Goal: Task Accomplishment & Management: Manage account settings

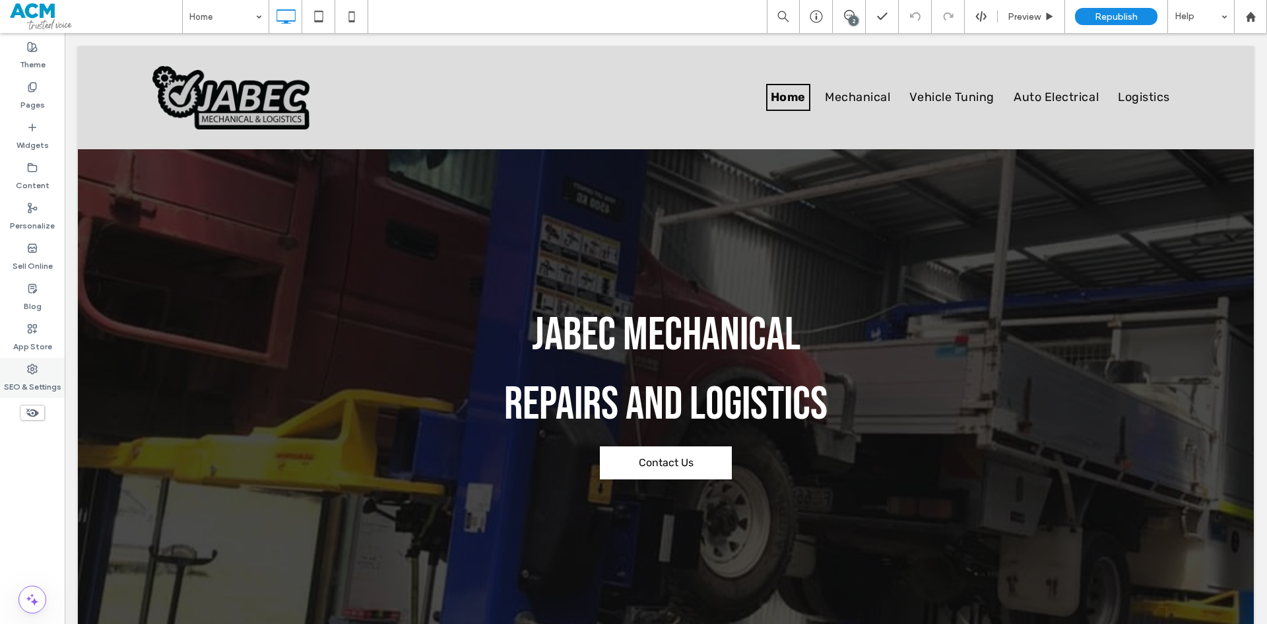
click at [53, 385] on label "SEO & Settings" at bounding box center [32, 383] width 57 height 18
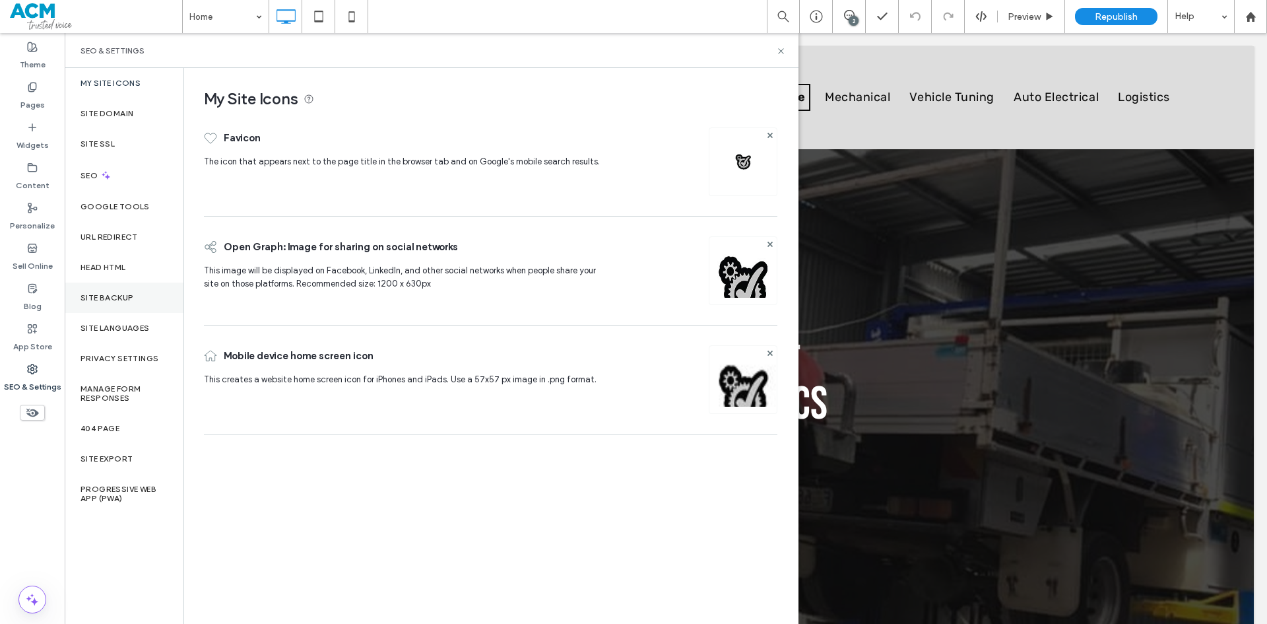
click at [133, 305] on div "Site Backup" at bounding box center [124, 298] width 119 height 30
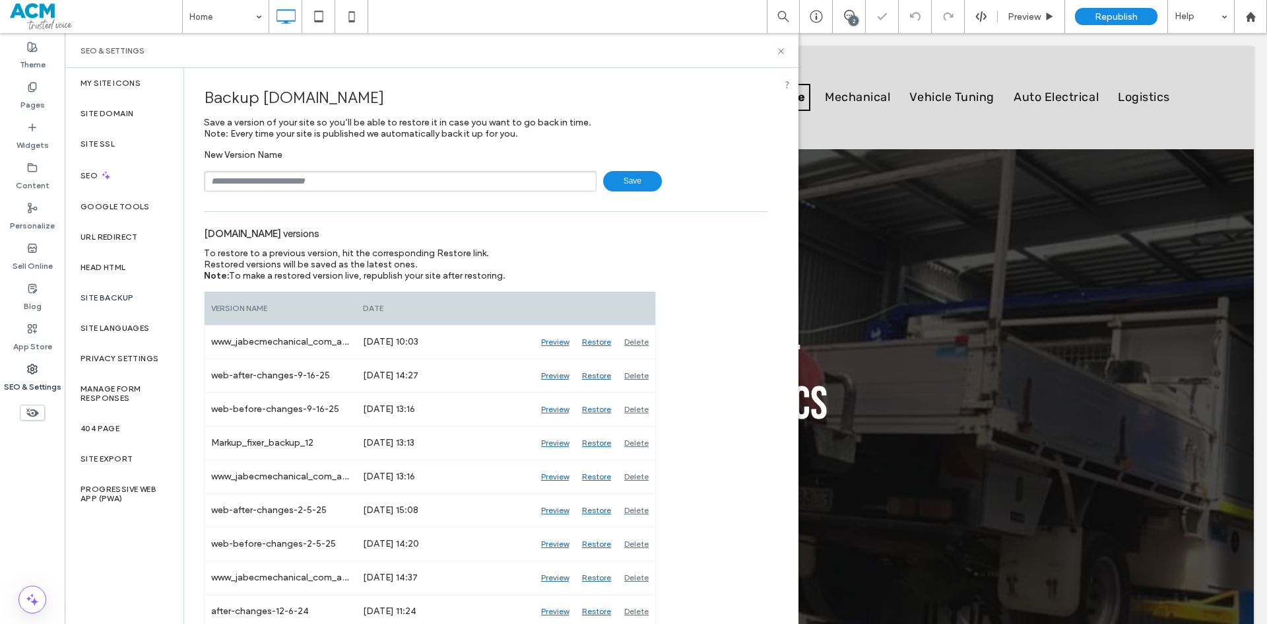
click at [291, 180] on input "text" at bounding box center [400, 181] width 393 height 20
click at [323, 184] on input "**********" at bounding box center [400, 181] width 393 height 20
type input "**********"
click at [782, 53] on icon at bounding box center [781, 51] width 10 height 10
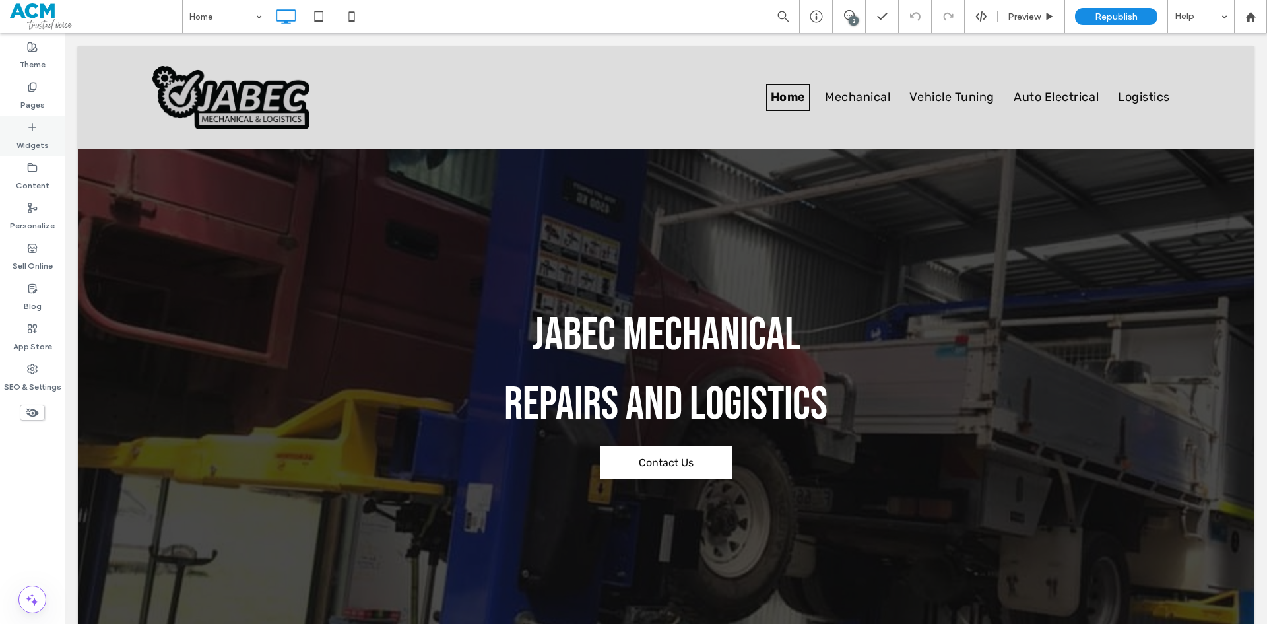
click at [48, 126] on div "Widgets" at bounding box center [32, 136] width 65 height 40
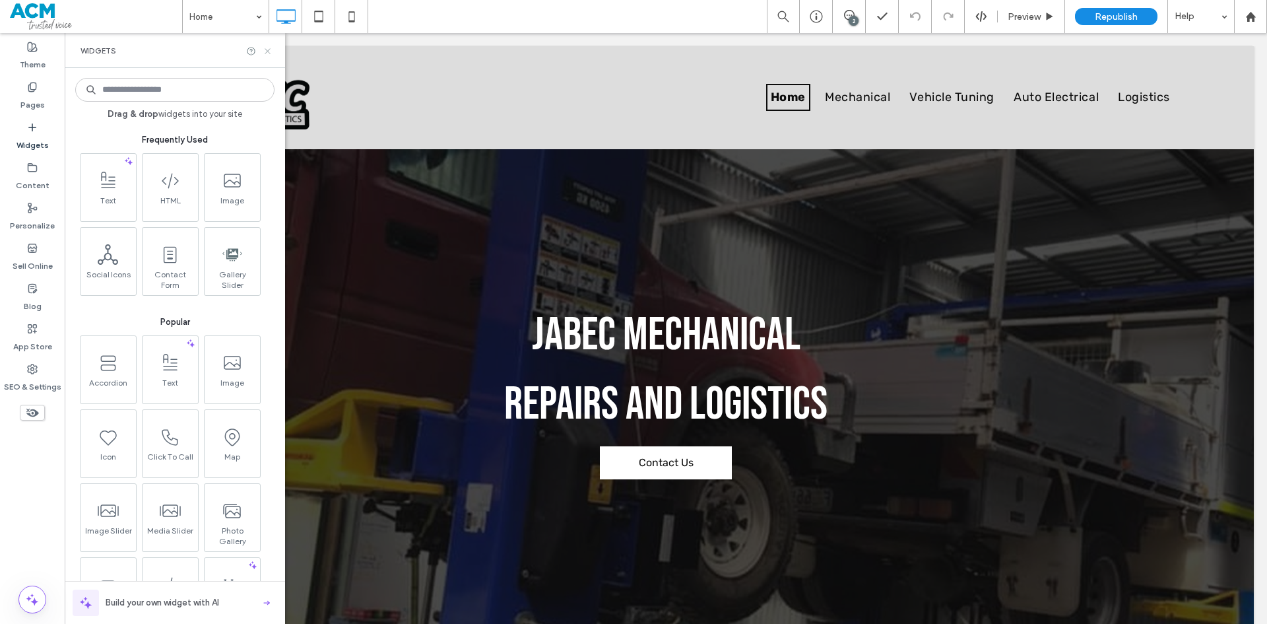
drag, startPoint x: 266, startPoint y: 47, endPoint x: 524, endPoint y: 336, distance: 387.5
click at [266, 47] on icon at bounding box center [268, 51] width 10 height 10
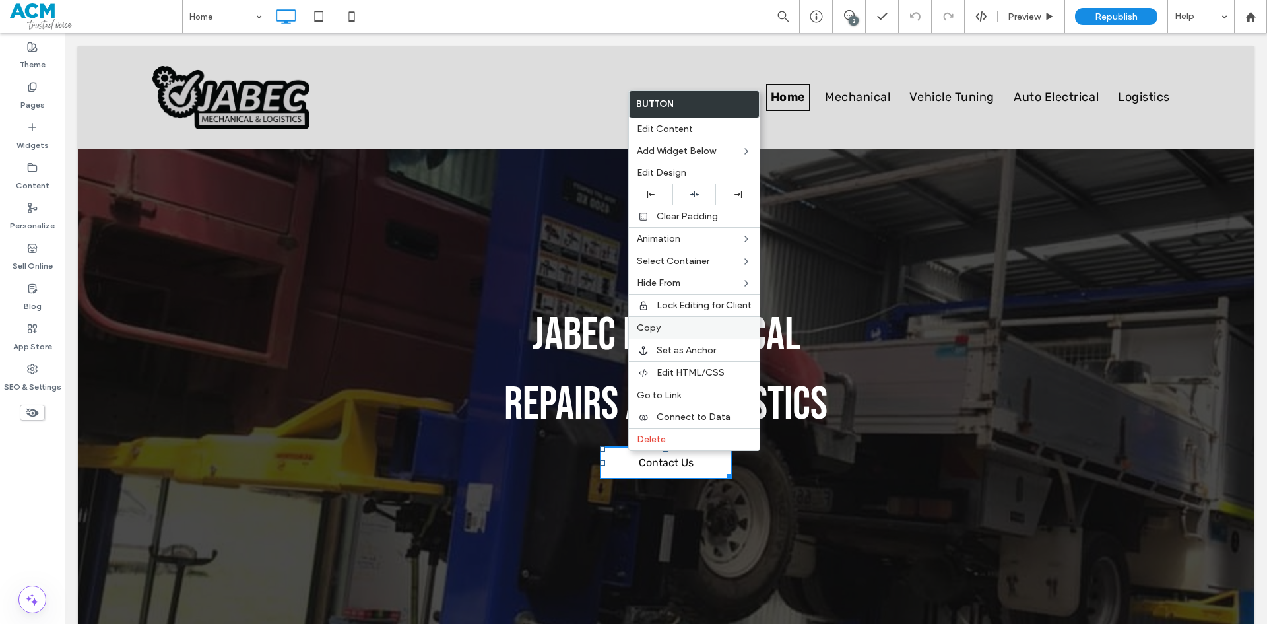
click at [666, 328] on label "Copy" at bounding box center [694, 327] width 115 height 11
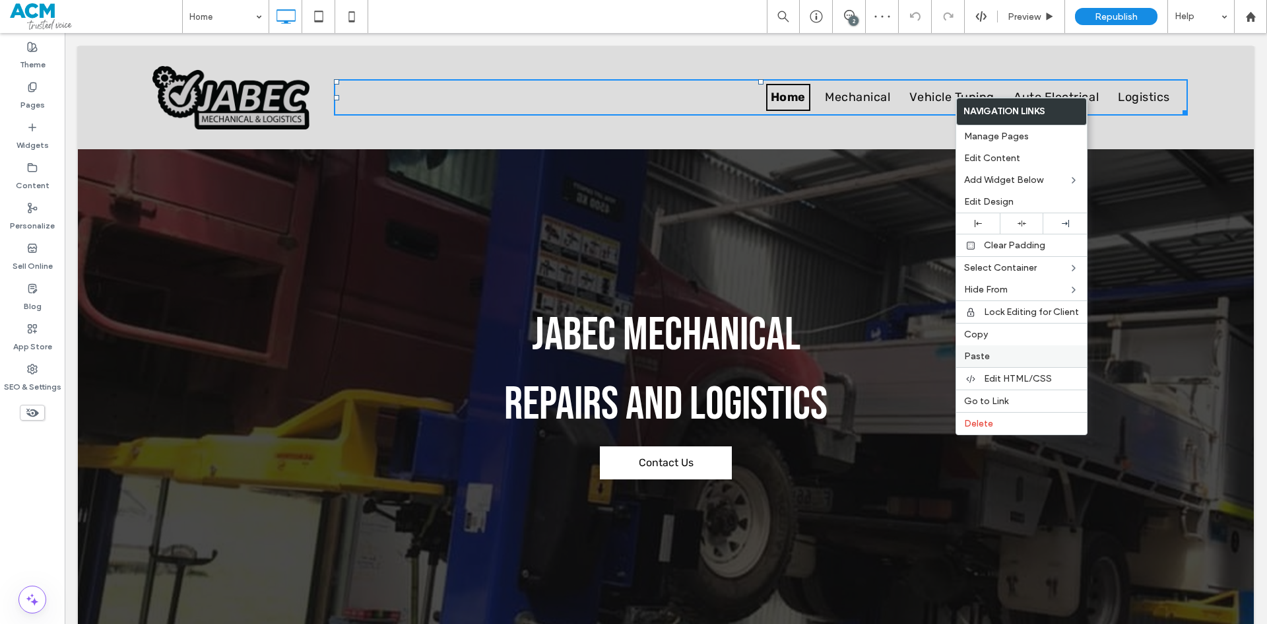
click at [993, 358] on label "Paste" at bounding box center [1021, 355] width 115 height 11
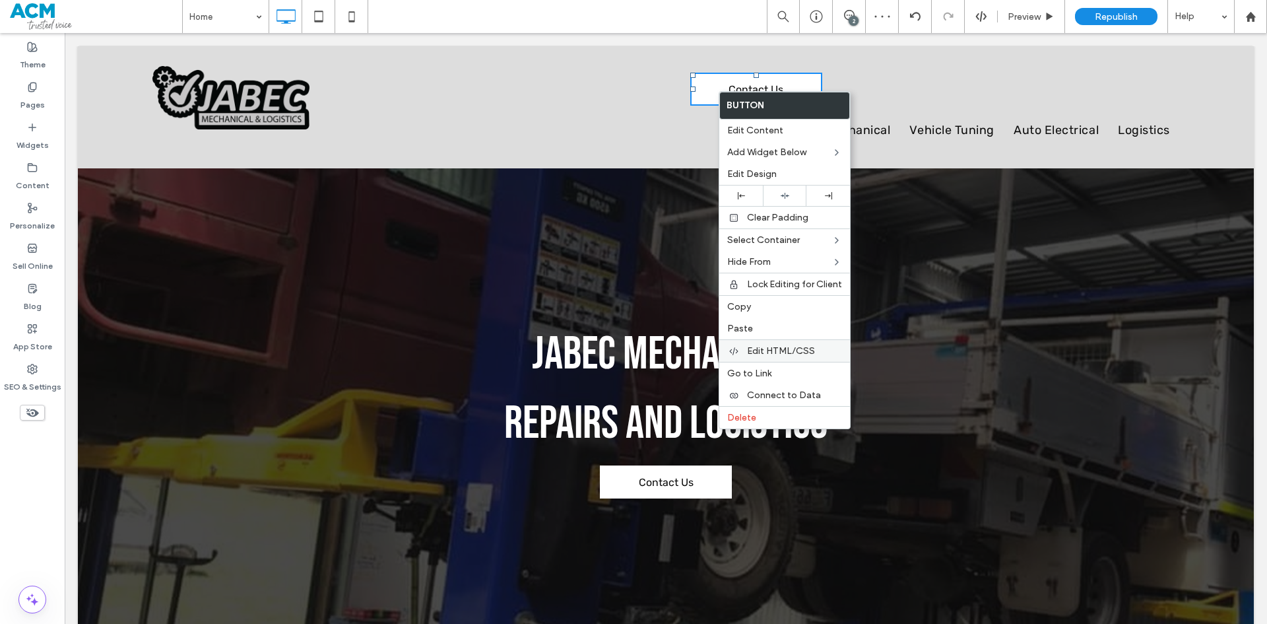
click at [780, 357] on div "Edit HTML/CSS" at bounding box center [784, 350] width 131 height 22
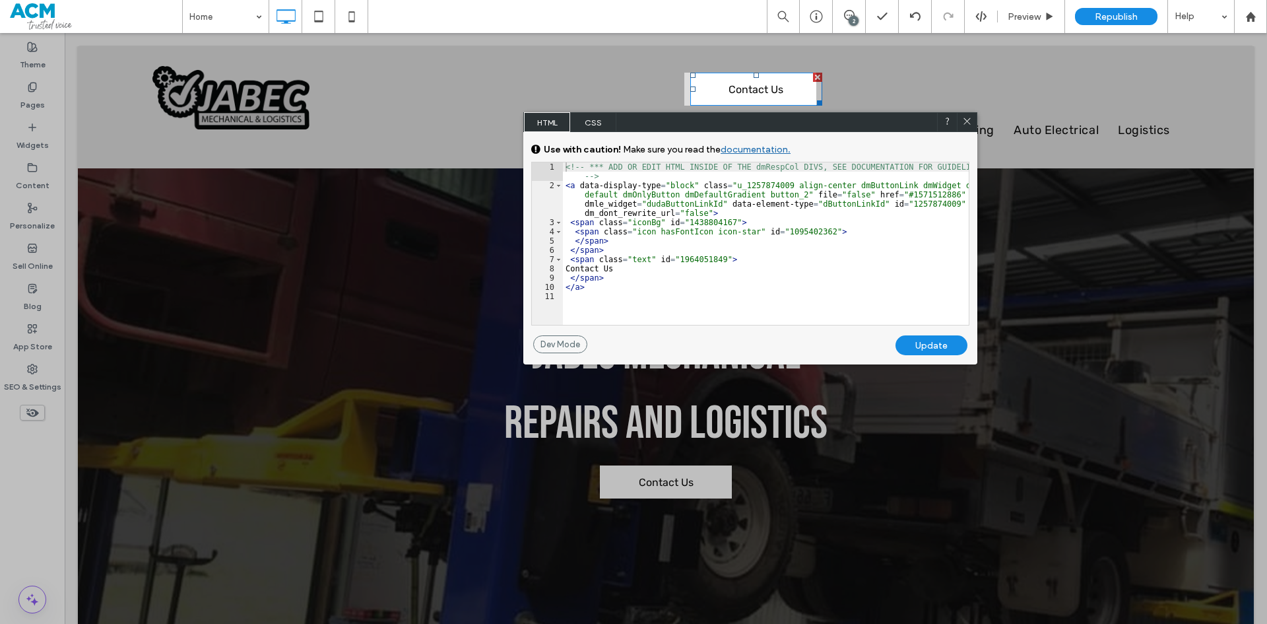
click at [599, 123] on span "CSS" at bounding box center [593, 122] width 46 height 20
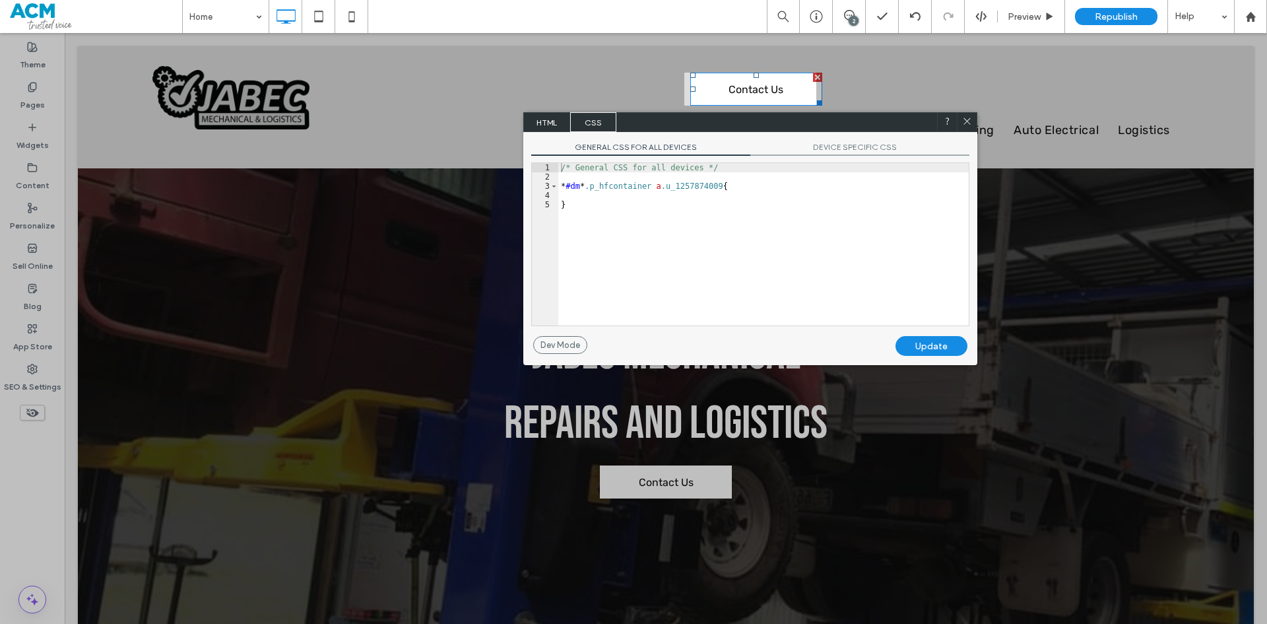
click at [873, 149] on span "DEVICE SPECIFIC CSS" at bounding box center [859, 149] width 219 height 14
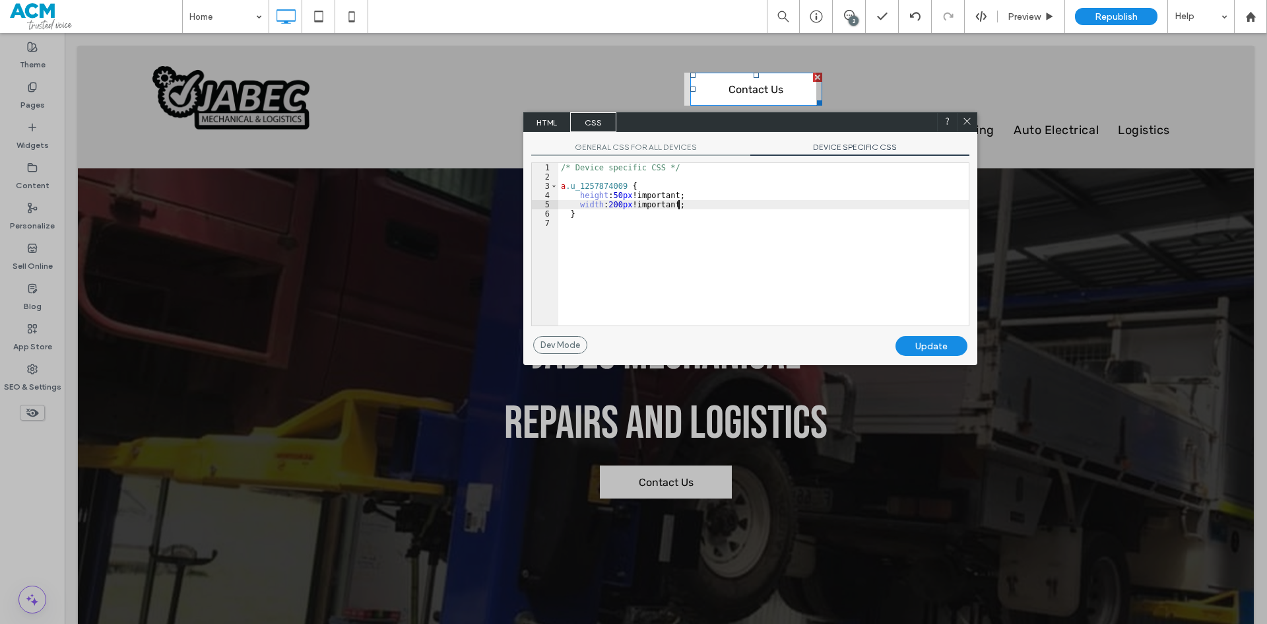
click at [759, 205] on div "/* Device specific CSS */ a .u_1257874009 { height : 50 px !important; width : …" at bounding box center [763, 253] width 411 height 181
click at [720, 205] on div "/* Device specific CSS */ a .u_1257874009 { height : 50 px !important; width : …" at bounding box center [763, 253] width 411 height 181
click at [699, 204] on div "/* Device specific CSS */ a .u_1257874009 { height : 50 px !important; width : …" at bounding box center [763, 253] width 411 height 181
click at [717, 213] on div "/* Device specific CSS */ a .u_1257874009 { height : 50 px !important; width : …" at bounding box center [763, 253] width 411 height 181
click at [709, 203] on div "/* Device specific CSS */ a .u_1257874009 { height : 50 px !important; width : …" at bounding box center [763, 253] width 411 height 181
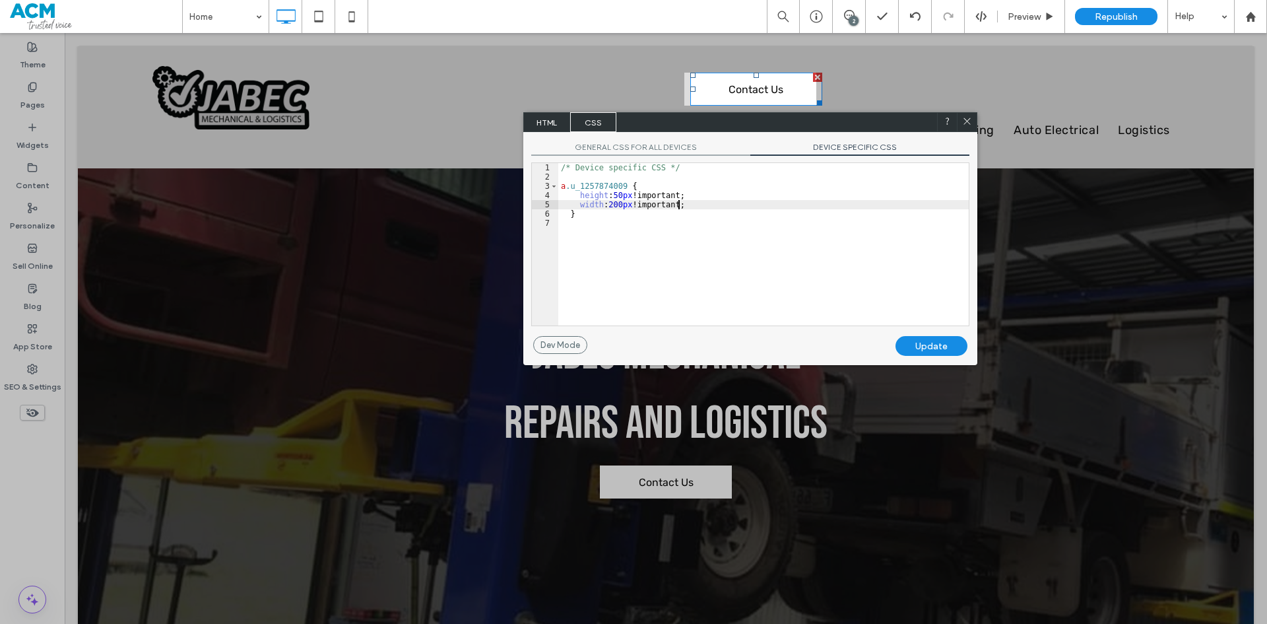
click at [715, 218] on div "/* Device specific CSS */ a .u_1257874009 { height : 50 px !important; width : …" at bounding box center [763, 253] width 411 height 181
click at [968, 123] on icon at bounding box center [967, 121] width 10 height 10
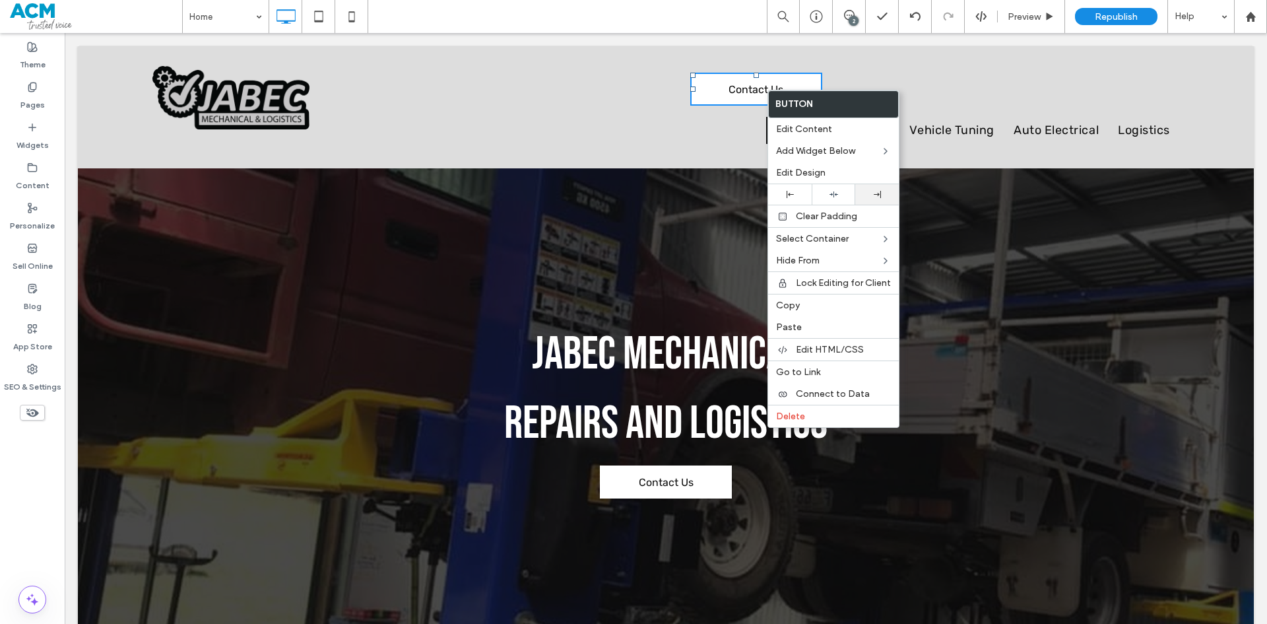
click at [875, 189] on div at bounding box center [877, 194] width 44 height 20
click at [971, 81] on div "Contact Us Home Mechanical Vehicle Tuning Auto Electrical Logistics Click To Pa…" at bounding box center [753, 107] width 870 height 83
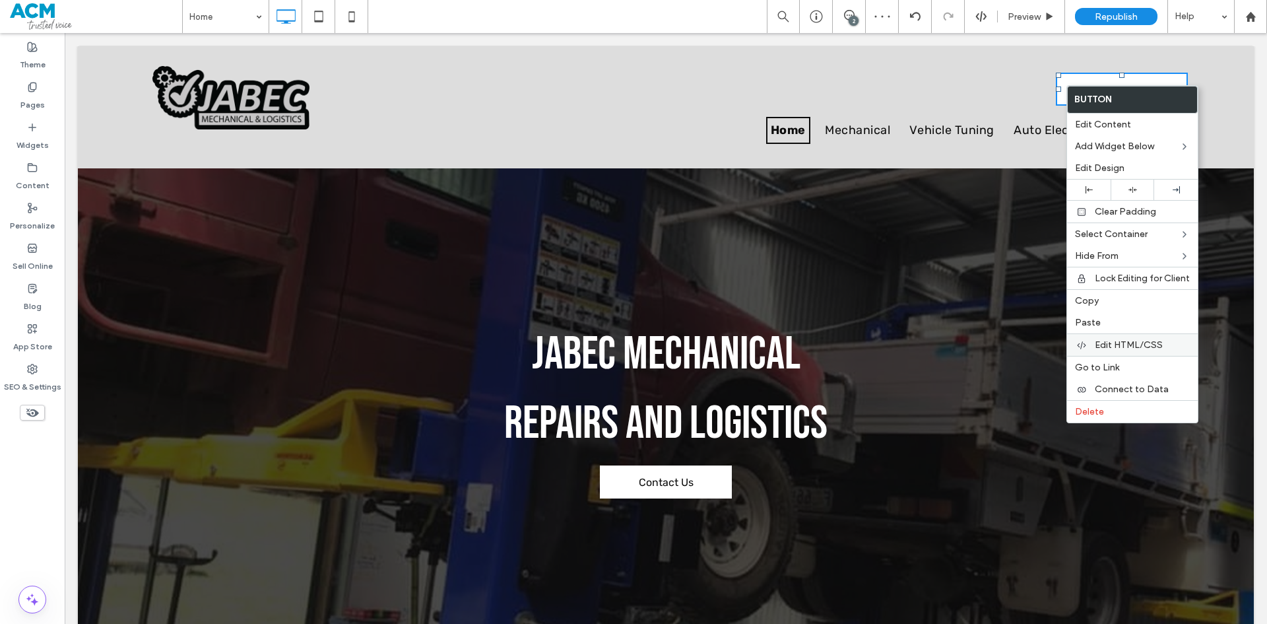
click at [1106, 348] on span "Edit HTML/CSS" at bounding box center [1129, 344] width 68 height 11
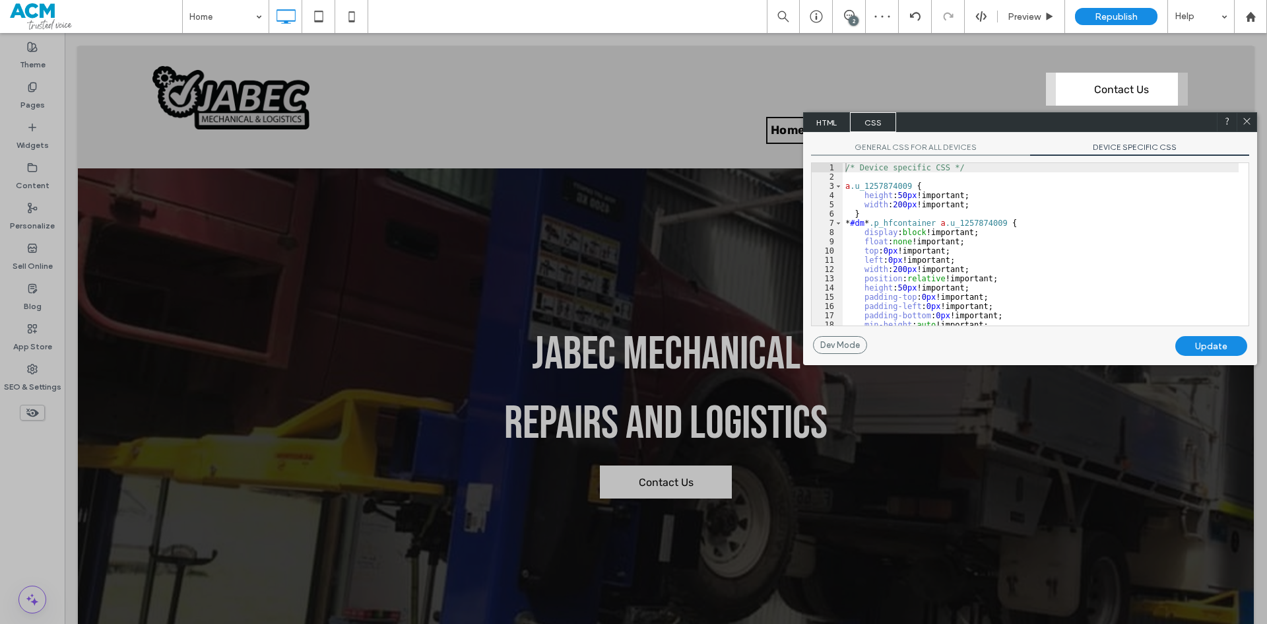
click at [1100, 152] on span "DEVICE SPECIFIC CSS" at bounding box center [1139, 149] width 219 height 14
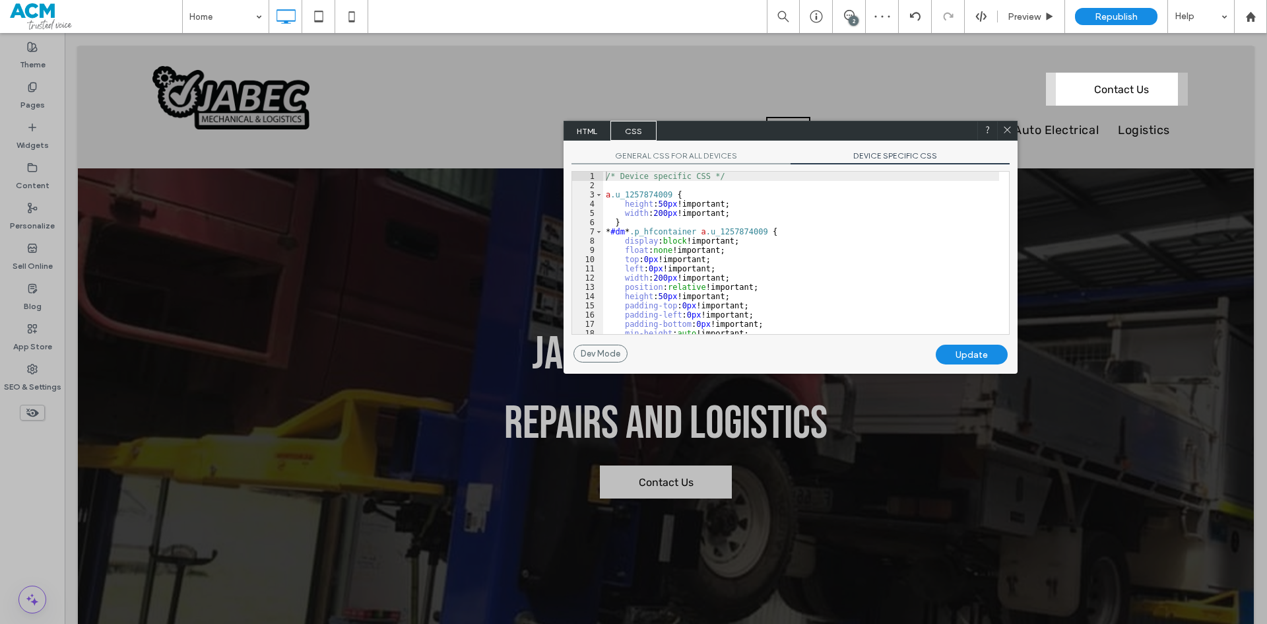
drag, startPoint x: 1067, startPoint y: 125, endPoint x: 733, endPoint y: 136, distance: 333.5
click at [746, 130] on div "HTML CSS" at bounding box center [791, 131] width 454 height 20
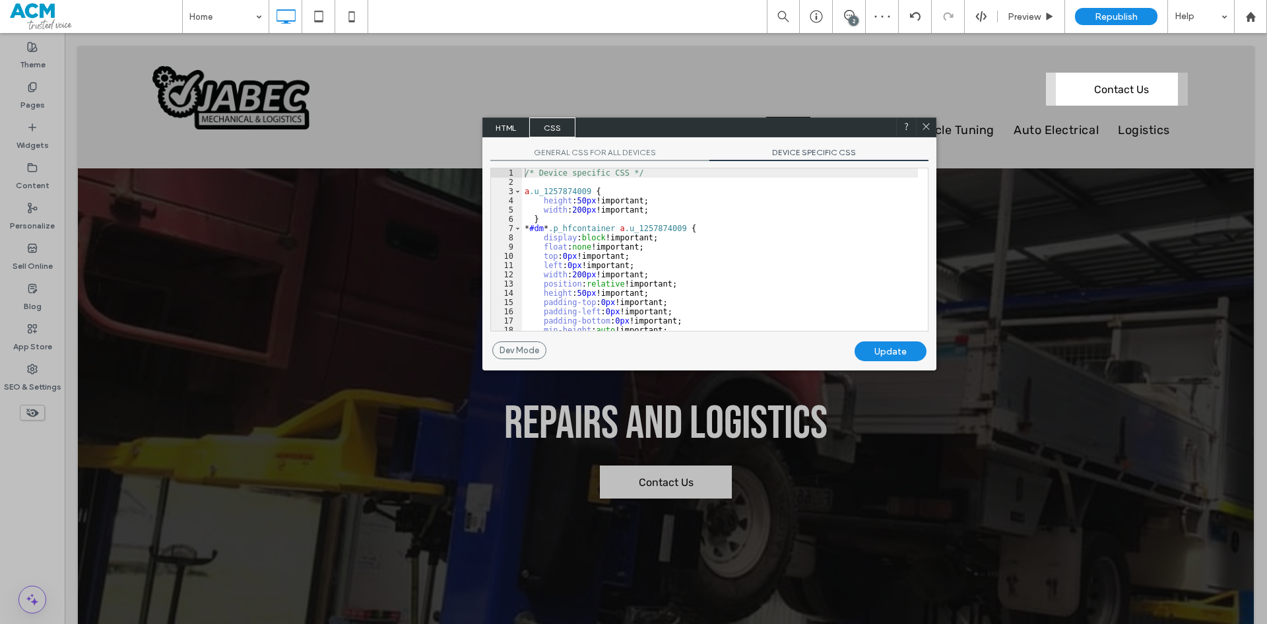
scroll to position [96, 0]
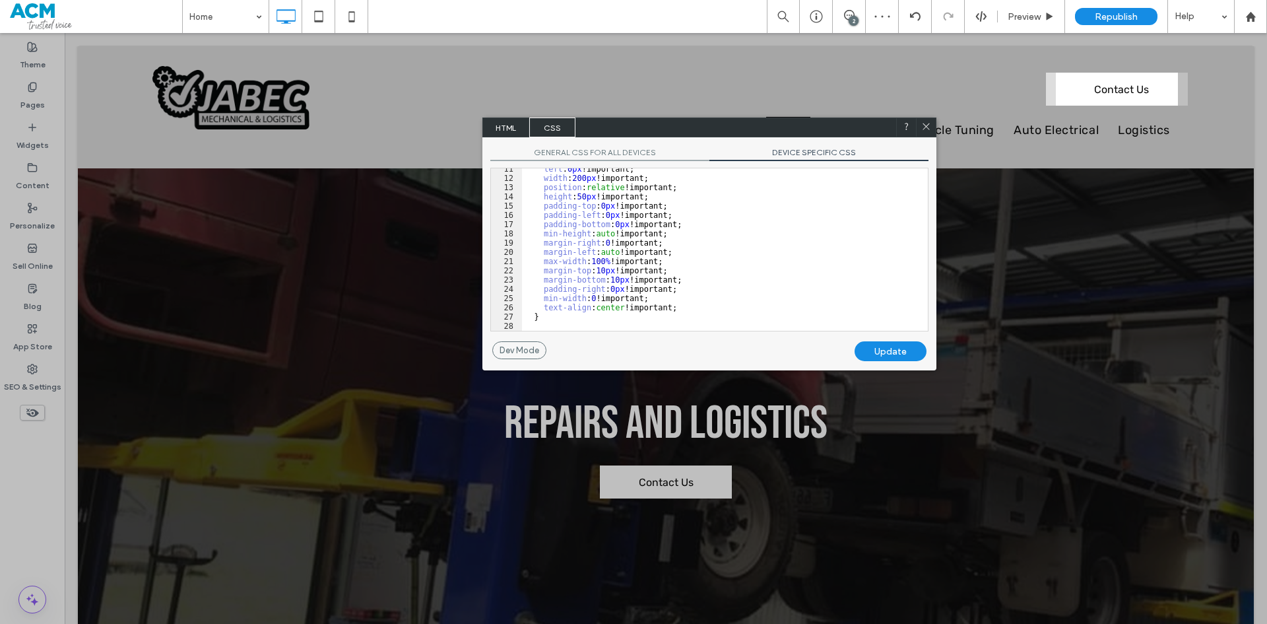
click at [701, 306] on div "left : 0 px !important; width : 200 px !important; position : relative !importa…" at bounding box center [720, 254] width 396 height 181
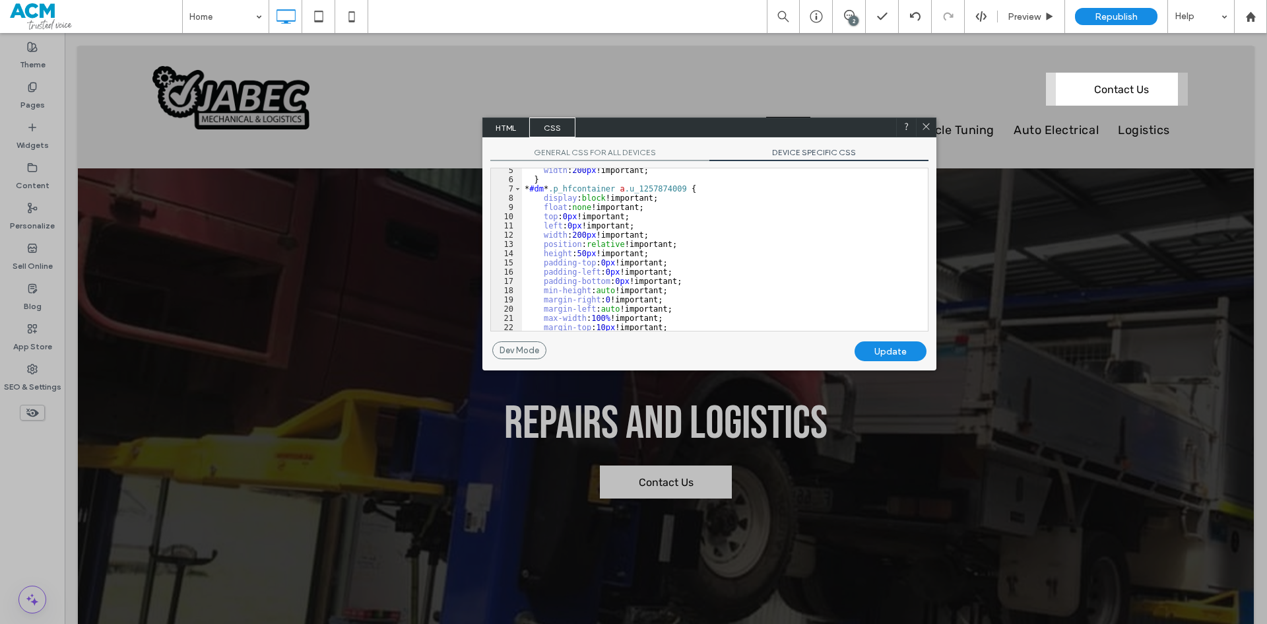
scroll to position [79, 0]
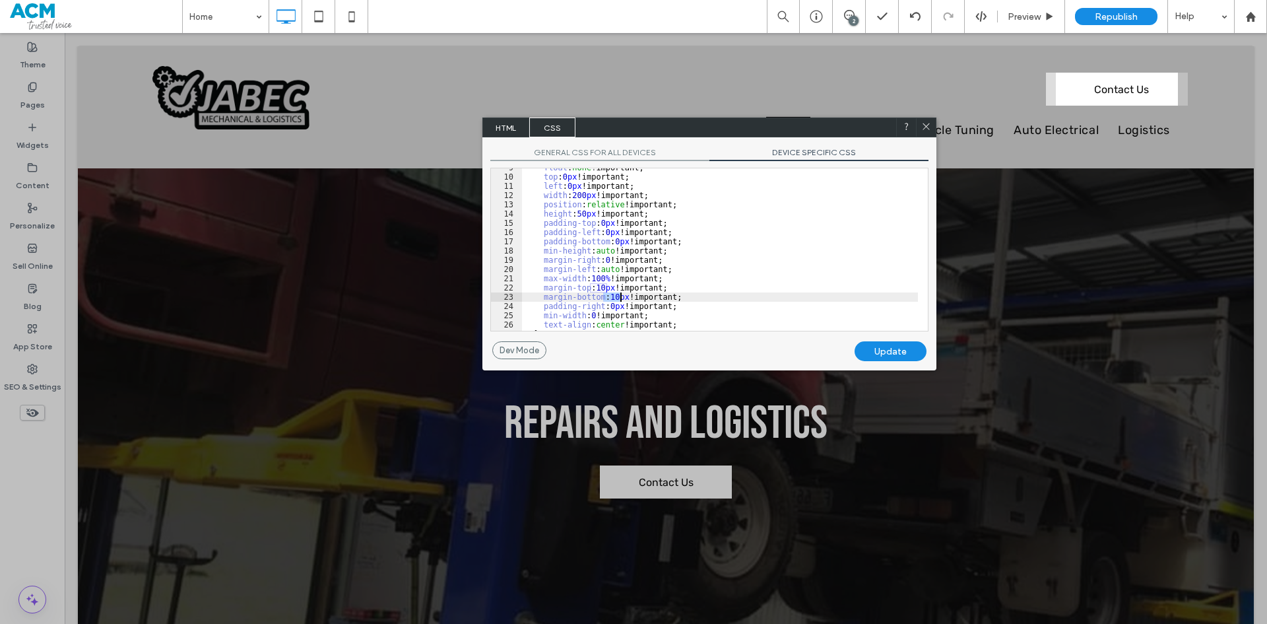
drag, startPoint x: 603, startPoint y: 296, endPoint x: 620, endPoint y: 296, distance: 17.8
click at [620, 296] on div "float : none !important; top : 0 px !important; left : 0 px !important; width :…" at bounding box center [720, 253] width 396 height 181
drag, startPoint x: 608, startPoint y: 286, endPoint x: 591, endPoint y: 286, distance: 16.5
click at [591, 286] on div "float : none !important; top : 0 px !important; left : 0 px !important; width :…" at bounding box center [720, 253] width 396 height 181
drag, startPoint x: 594, startPoint y: 267, endPoint x: 611, endPoint y: 266, distance: 16.6
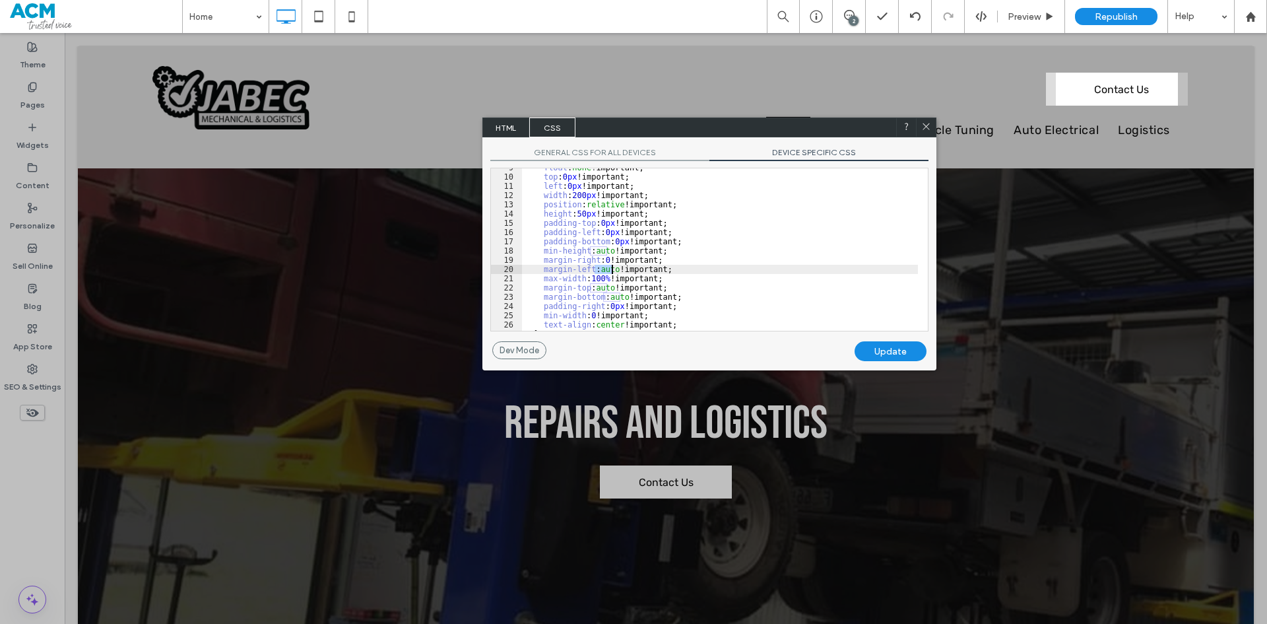
click at [611, 266] on div "float : none !important; top : 0 px !important; left : 0 px !important; width :…" at bounding box center [720, 253] width 396 height 181
click at [873, 340] on div "GENERAL CSS FOR ALL DEVICES DEVICE SPECIFIC CSS Use with caution! Make sure you…" at bounding box center [710, 239] width 454 height 204
click at [876, 348] on div "Update" at bounding box center [891, 351] width 72 height 20
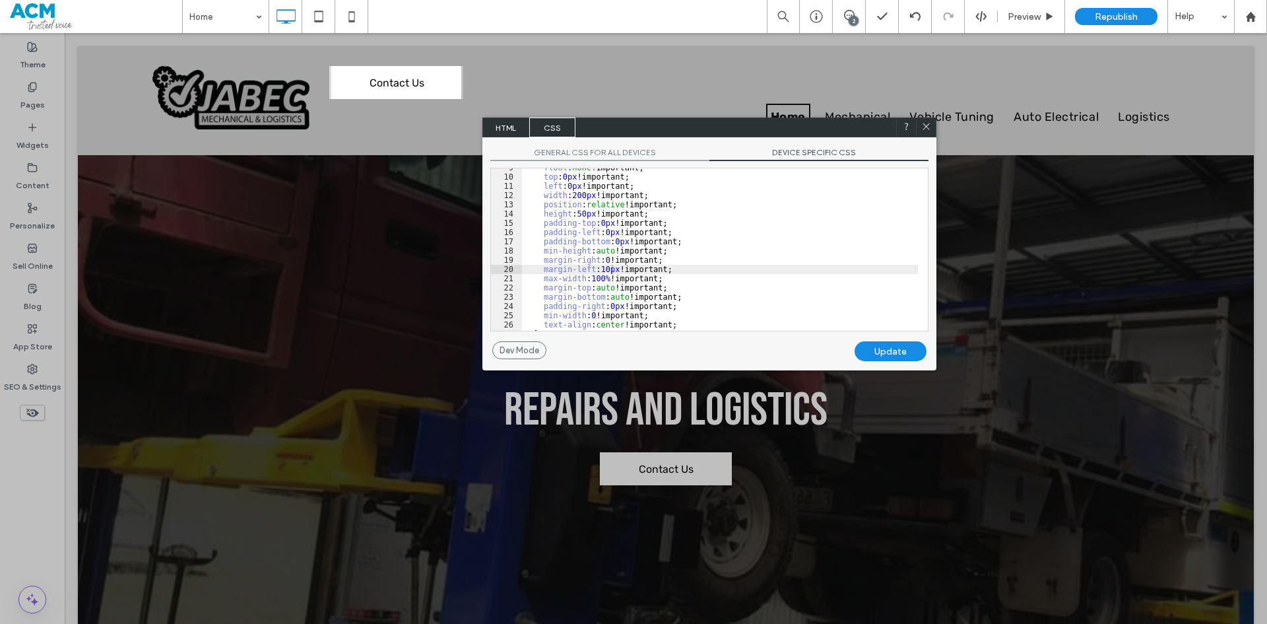
click at [925, 128] on use at bounding box center [926, 126] width 7 height 7
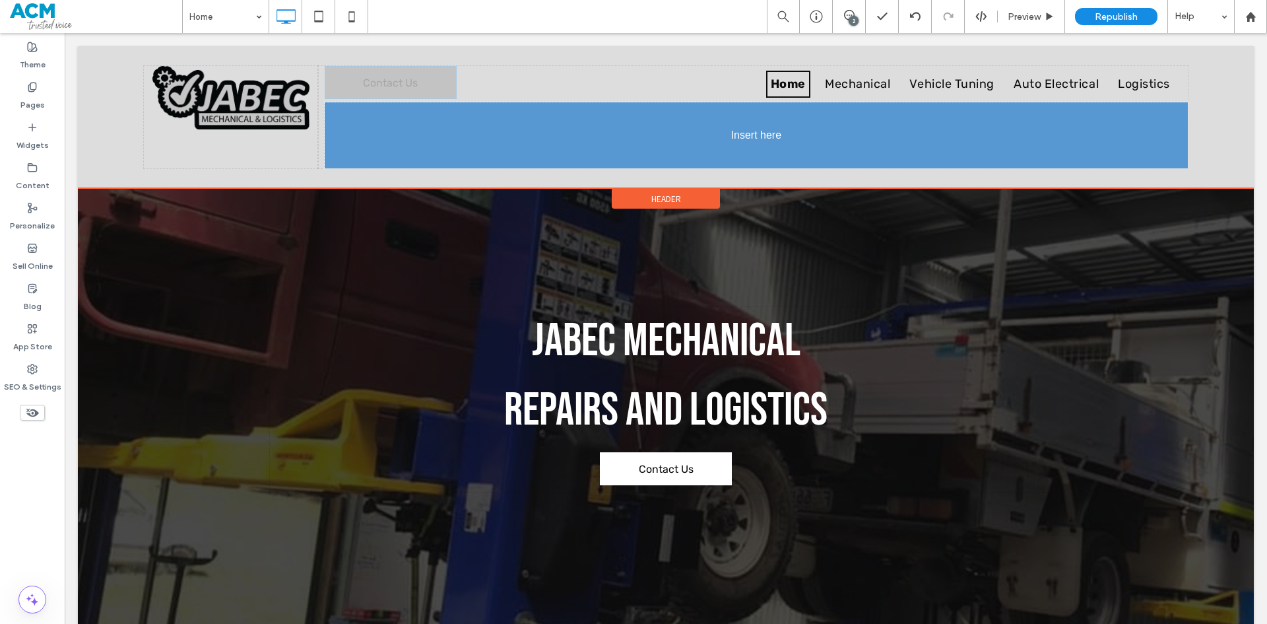
drag, startPoint x: 420, startPoint y: 83, endPoint x: 489, endPoint y: 155, distance: 99.4
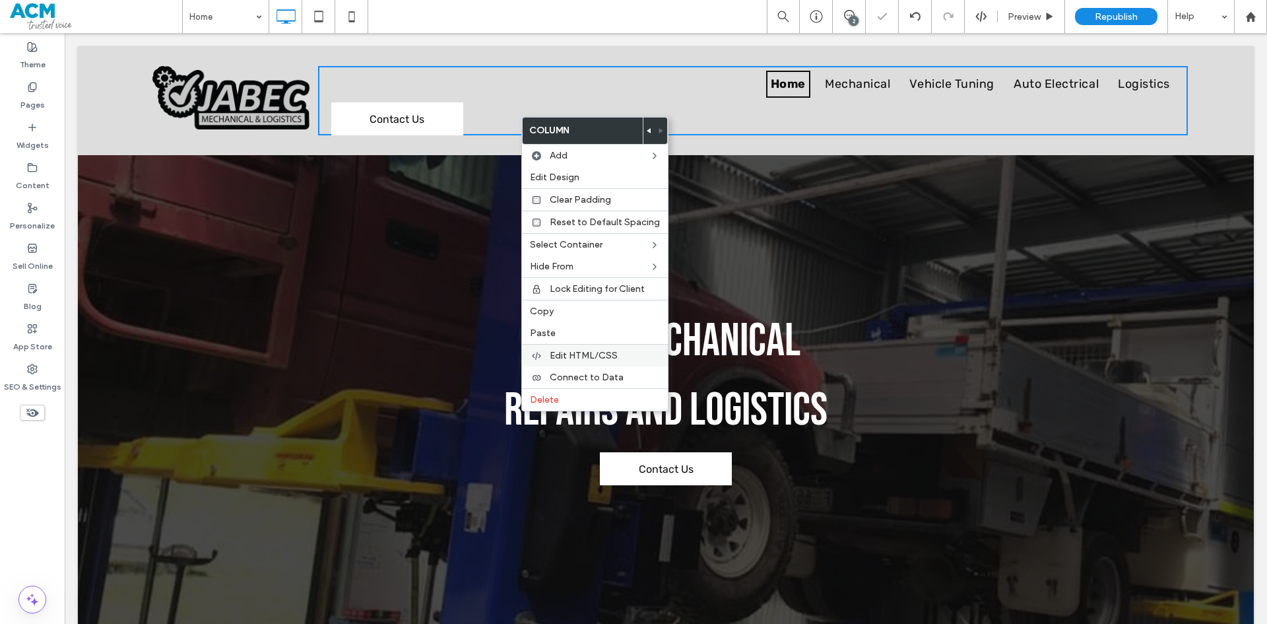
click at [577, 356] on span "Edit HTML/CSS" at bounding box center [584, 355] width 68 height 11
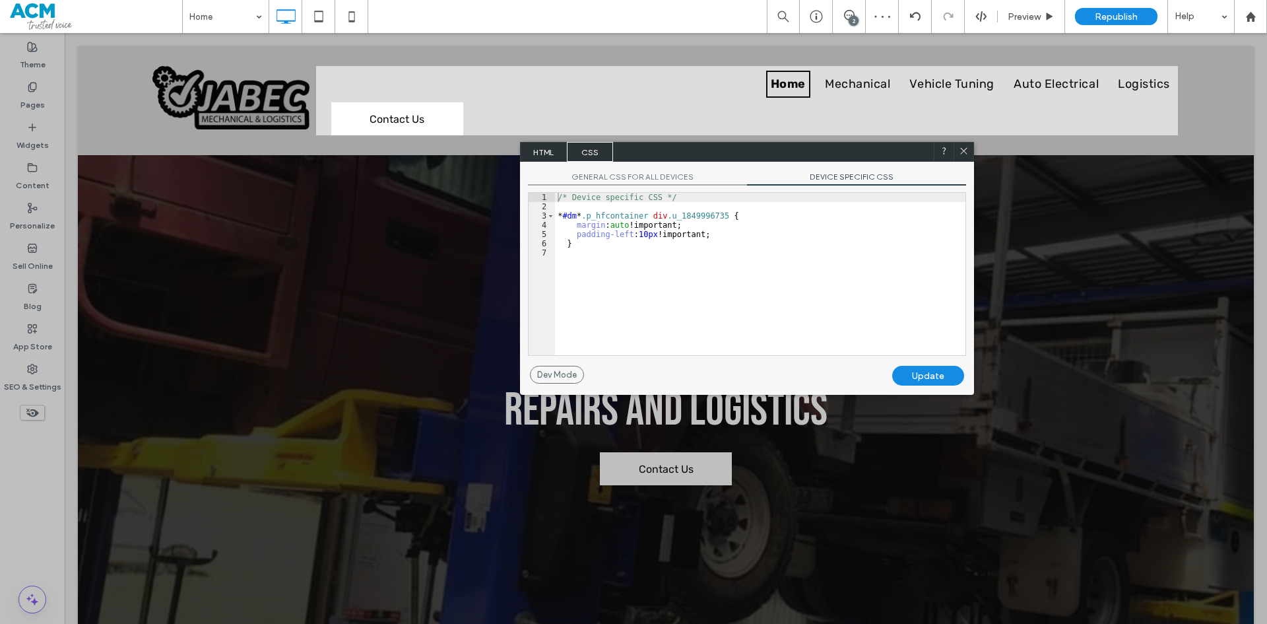
click at [838, 176] on span "DEVICE SPECIFIC CSS" at bounding box center [856, 179] width 219 height 14
click at [756, 231] on div "/* Device specific CSS */ * #dm * .p_hfcontainer div .u_1849996735 { margin : a…" at bounding box center [760, 283] width 411 height 181
type textarea "**"
click at [905, 376] on div "Update" at bounding box center [928, 376] width 72 height 20
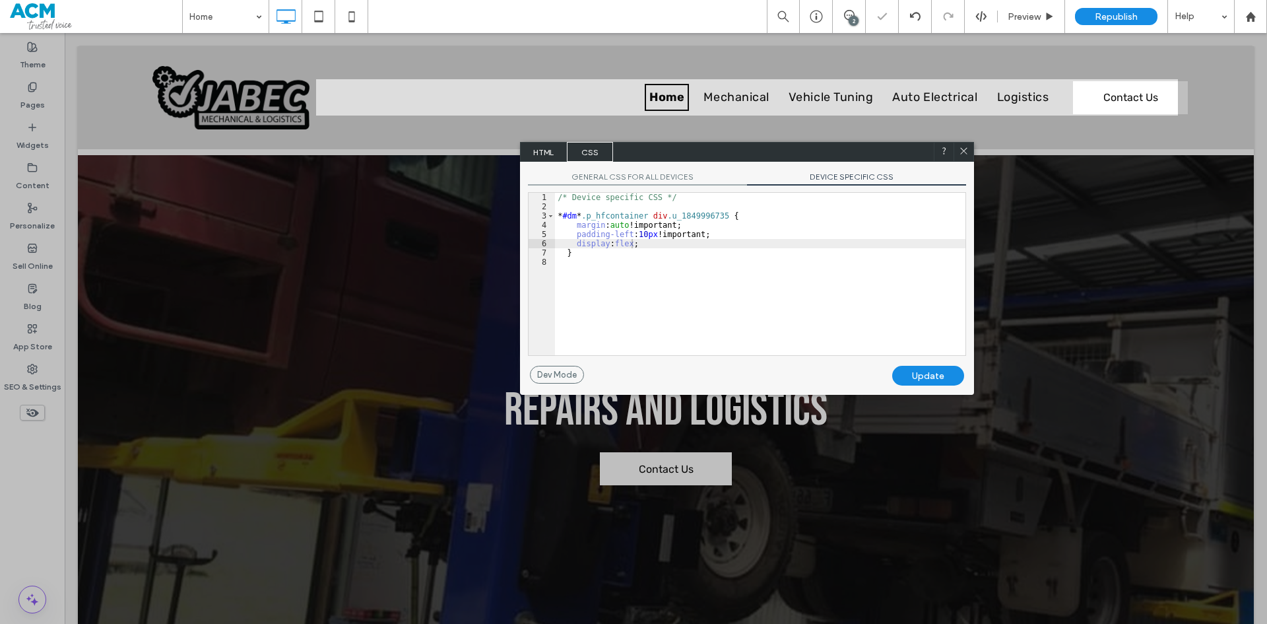
click at [965, 148] on icon at bounding box center [964, 151] width 10 height 10
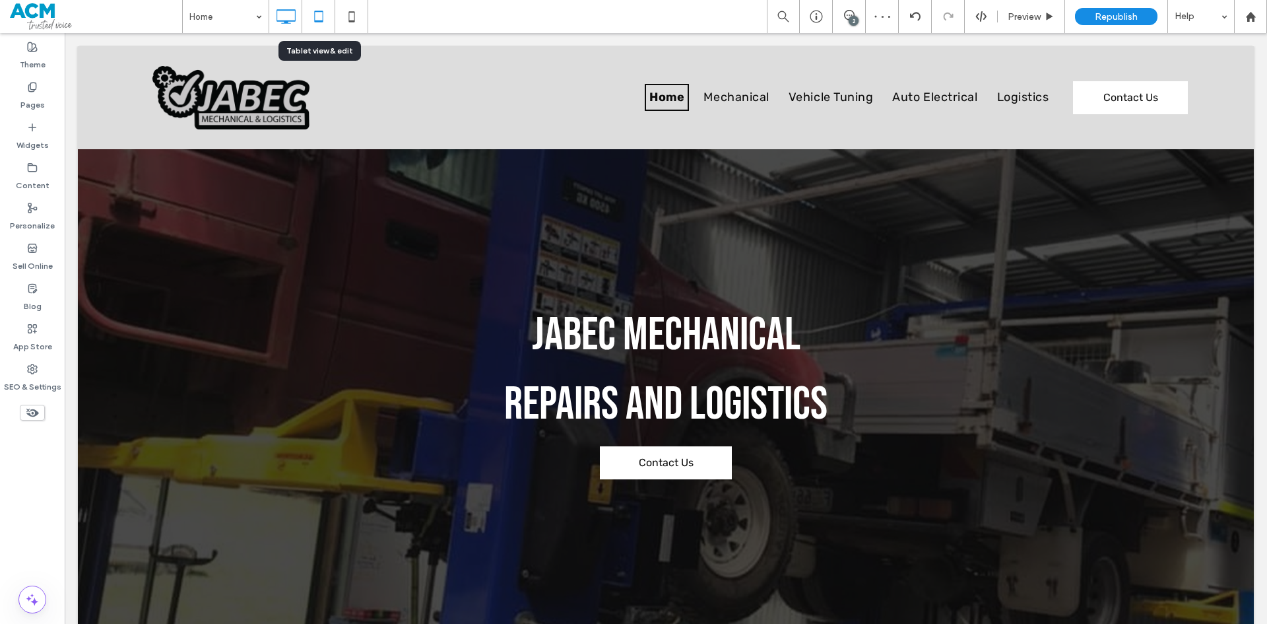
click at [321, 21] on use at bounding box center [318, 16] width 9 height 11
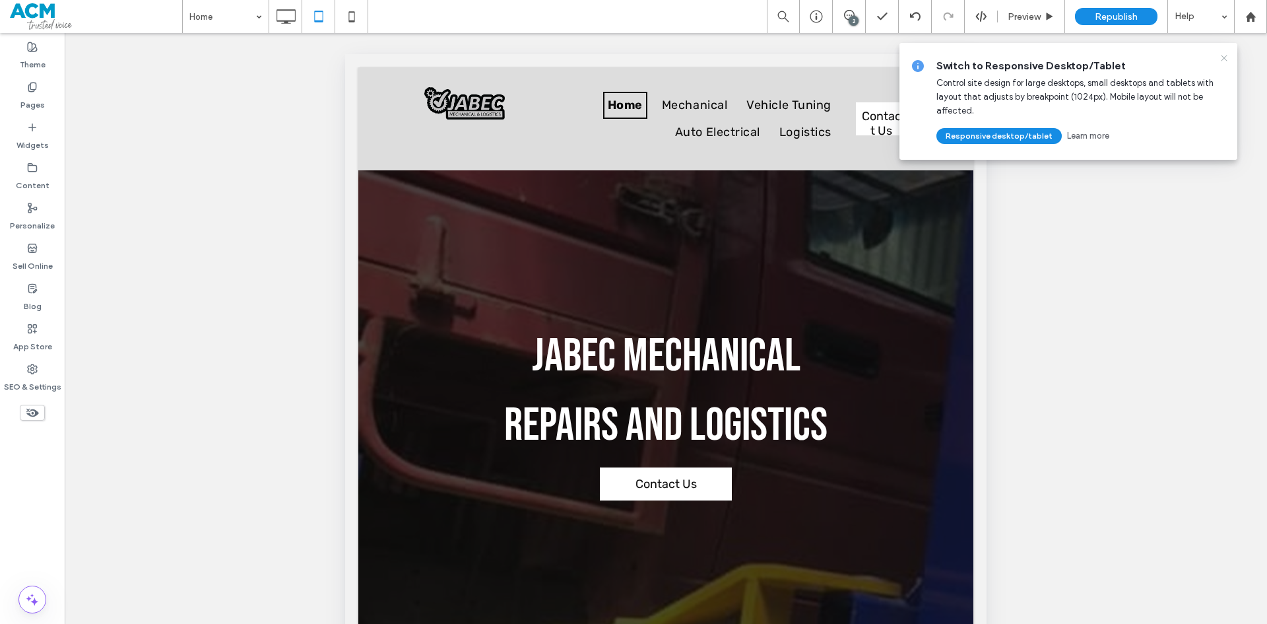
click at [1228, 58] on icon at bounding box center [1224, 58] width 11 height 11
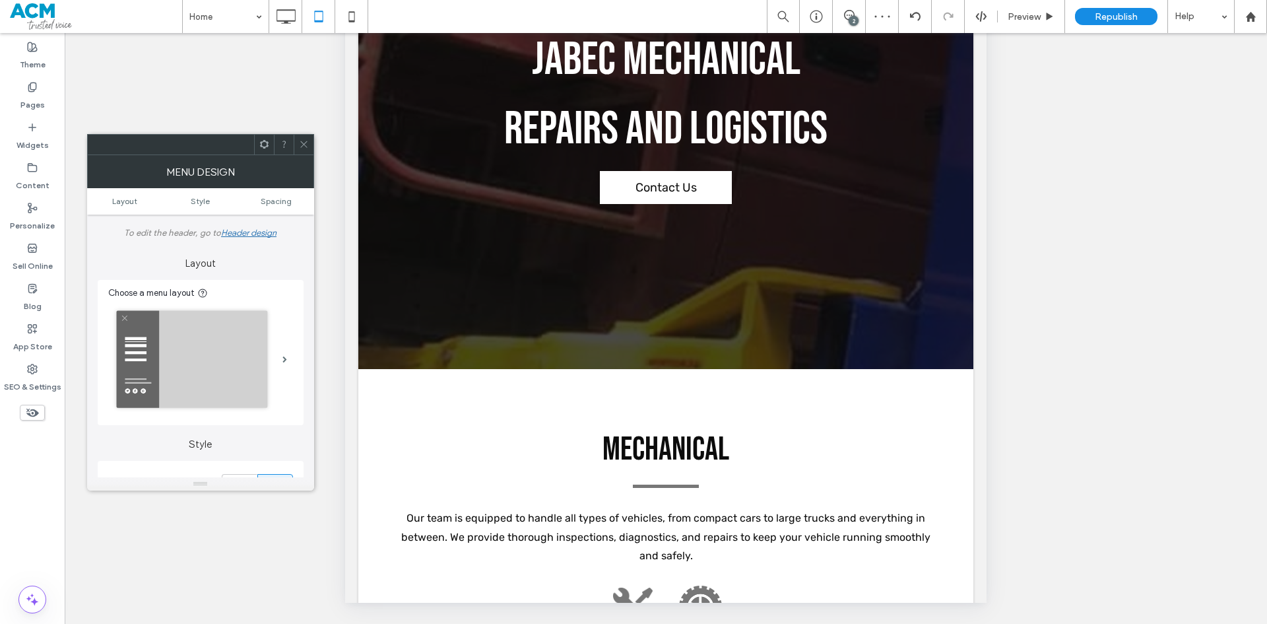
scroll to position [0, 0]
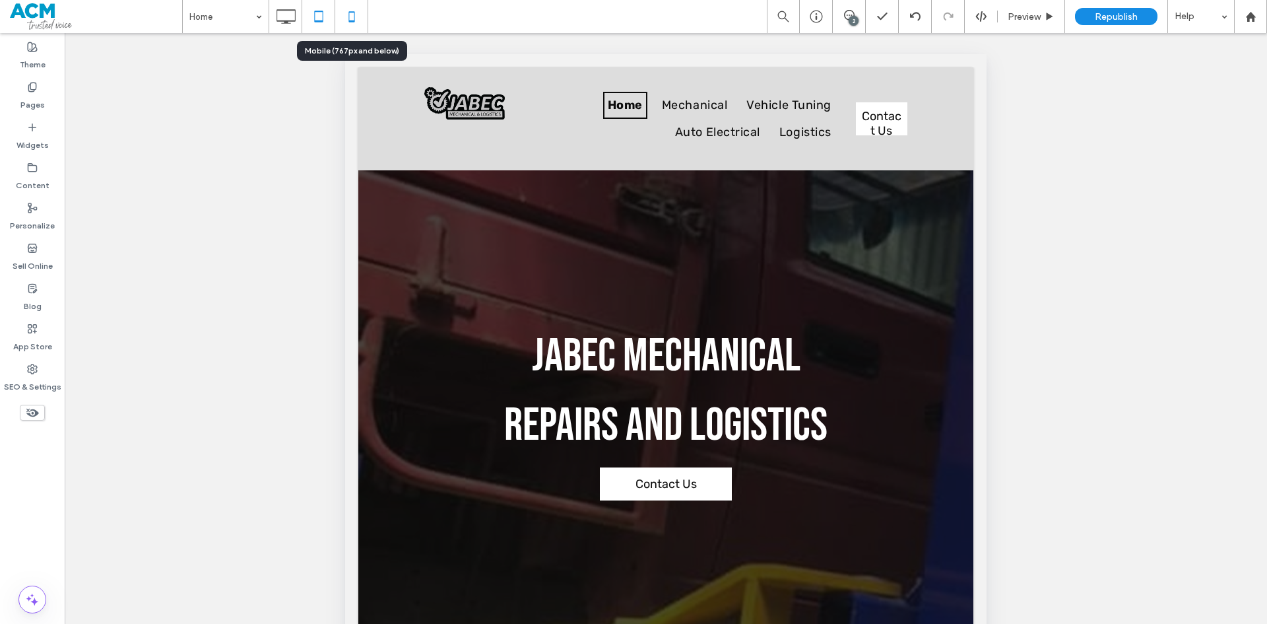
click at [358, 22] on icon at bounding box center [352, 16] width 26 height 26
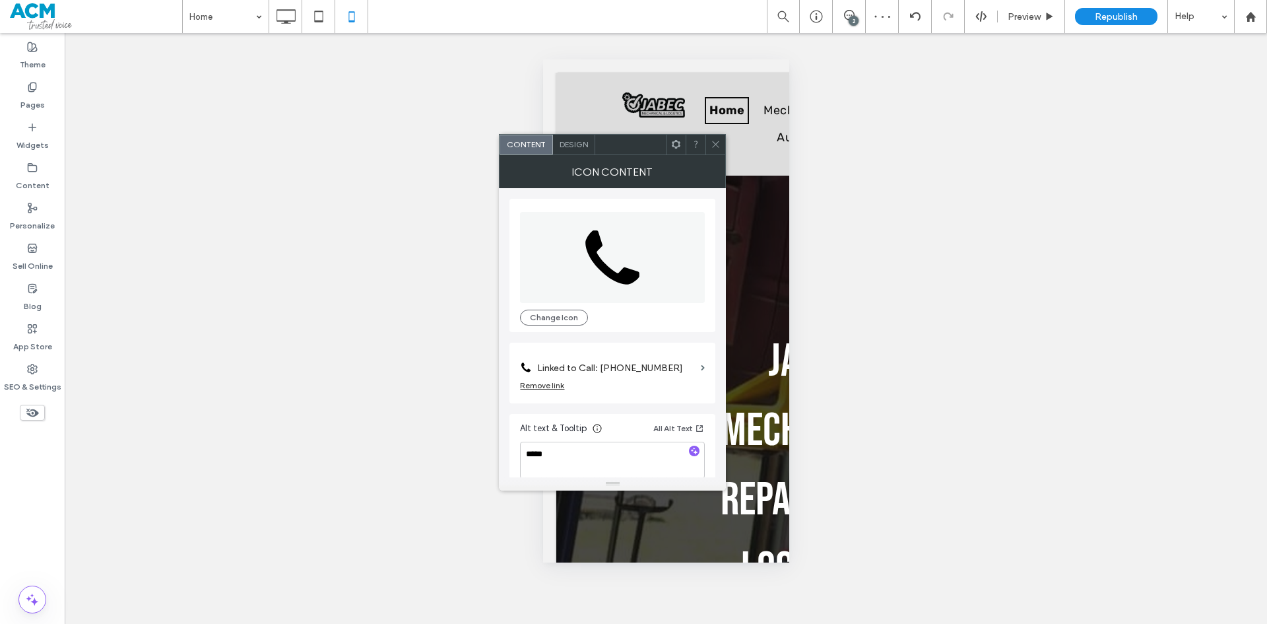
click at [664, 366] on label "Linked to Call: [PHONE_NUMBER]" at bounding box center [616, 368] width 158 height 24
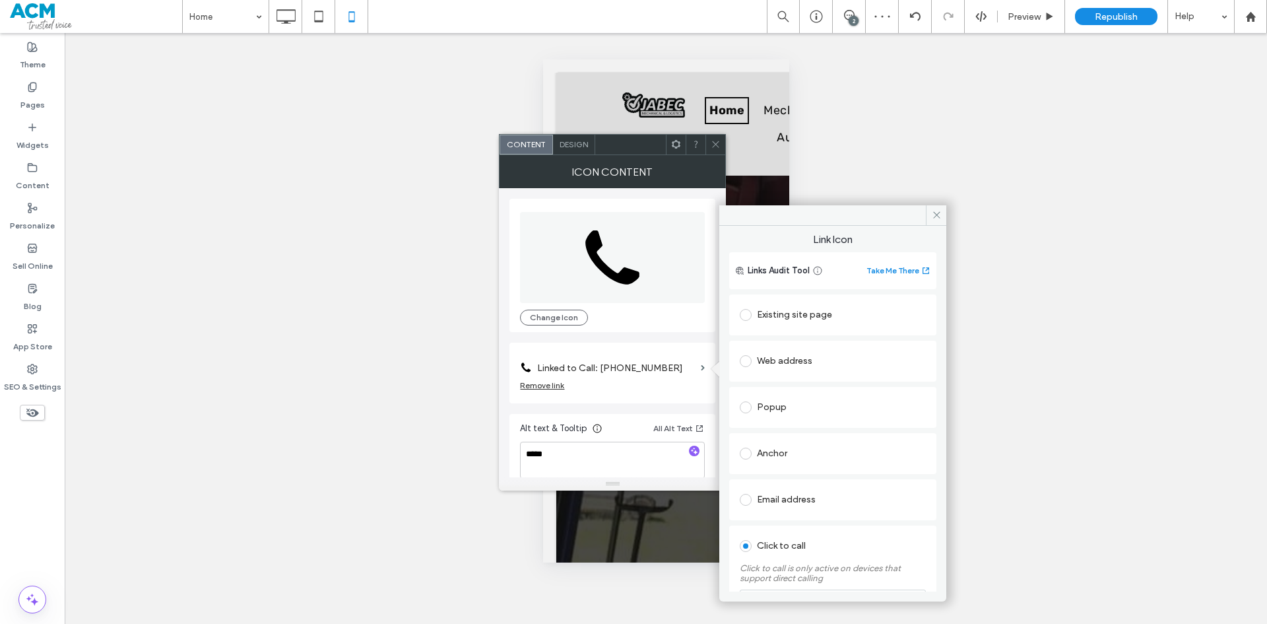
scroll to position [102, 0]
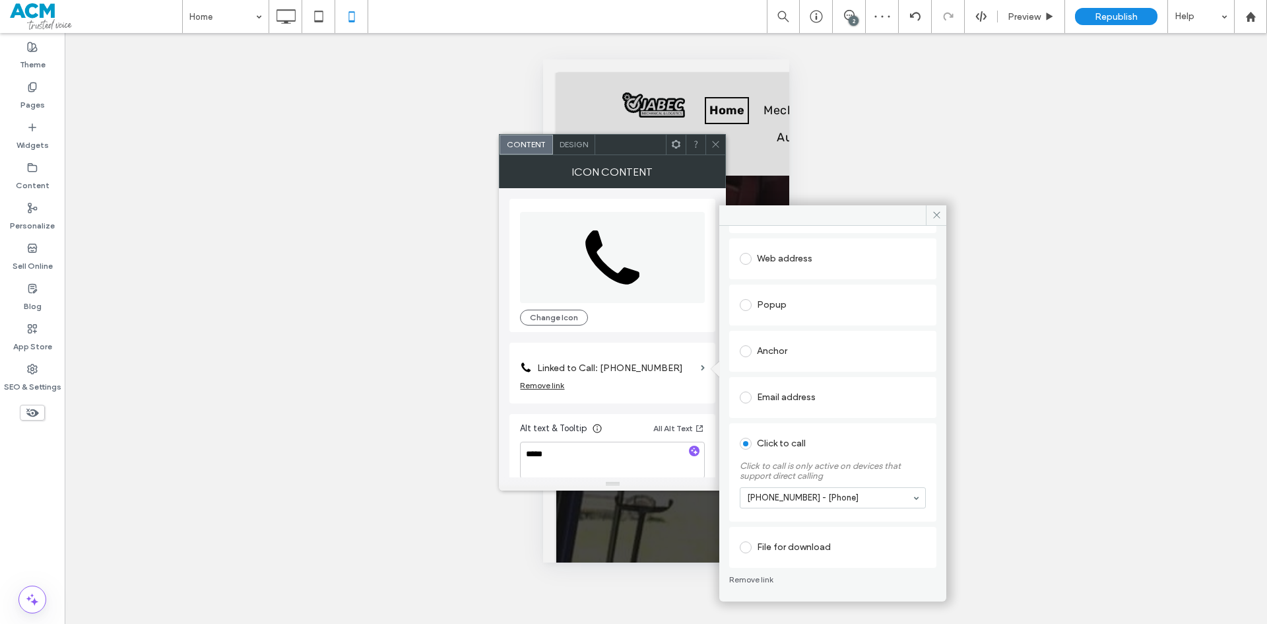
drag, startPoint x: 941, startPoint y: 207, endPoint x: 607, endPoint y: 135, distance: 341.1
click at [940, 207] on span at bounding box center [936, 215] width 20 height 20
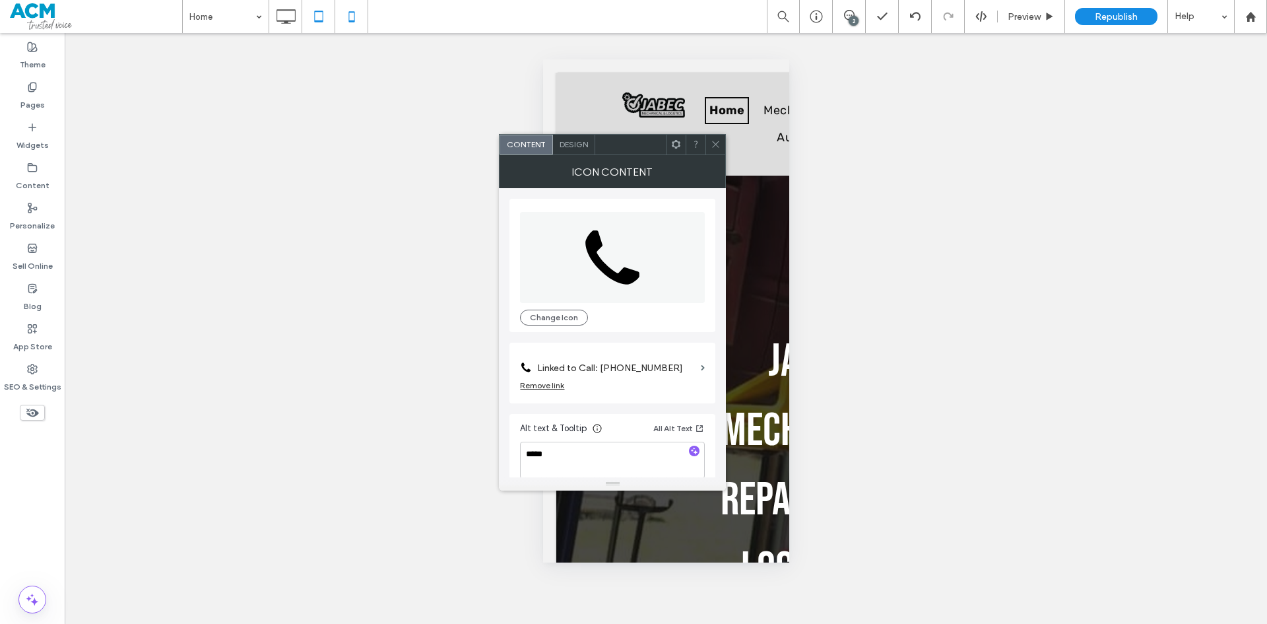
click at [303, 26] on div at bounding box center [318, 16] width 32 height 26
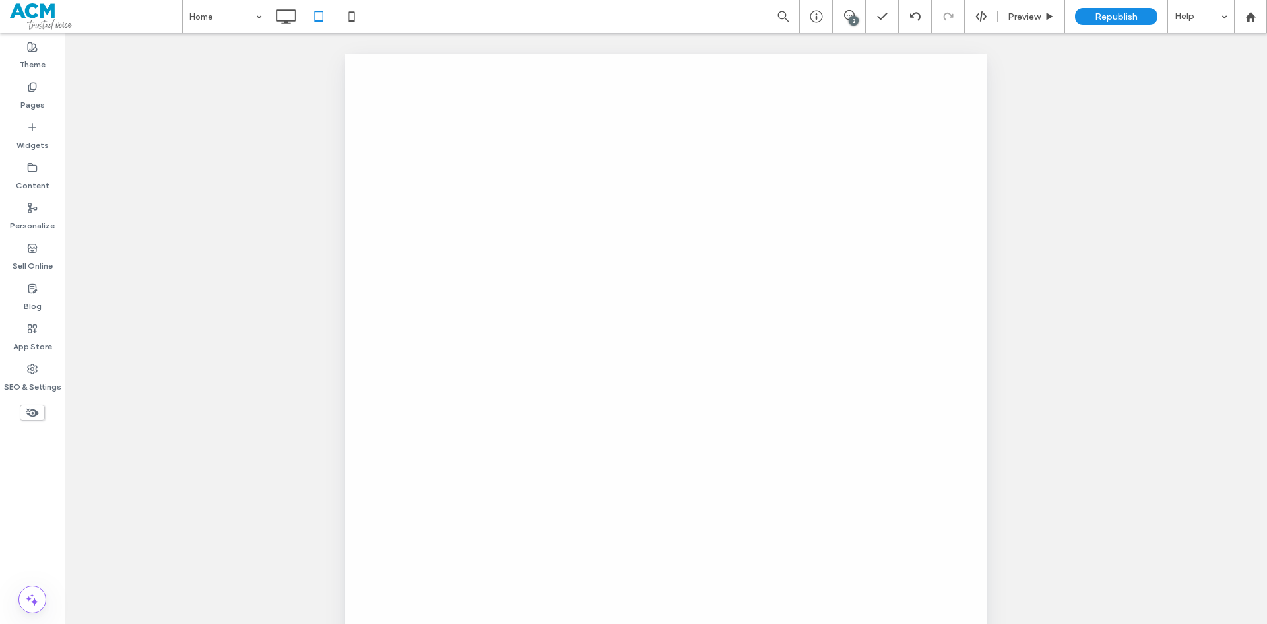
click at [295, 26] on div at bounding box center [633, 312] width 1267 height 624
click at [290, 23] on use at bounding box center [286, 16] width 19 height 15
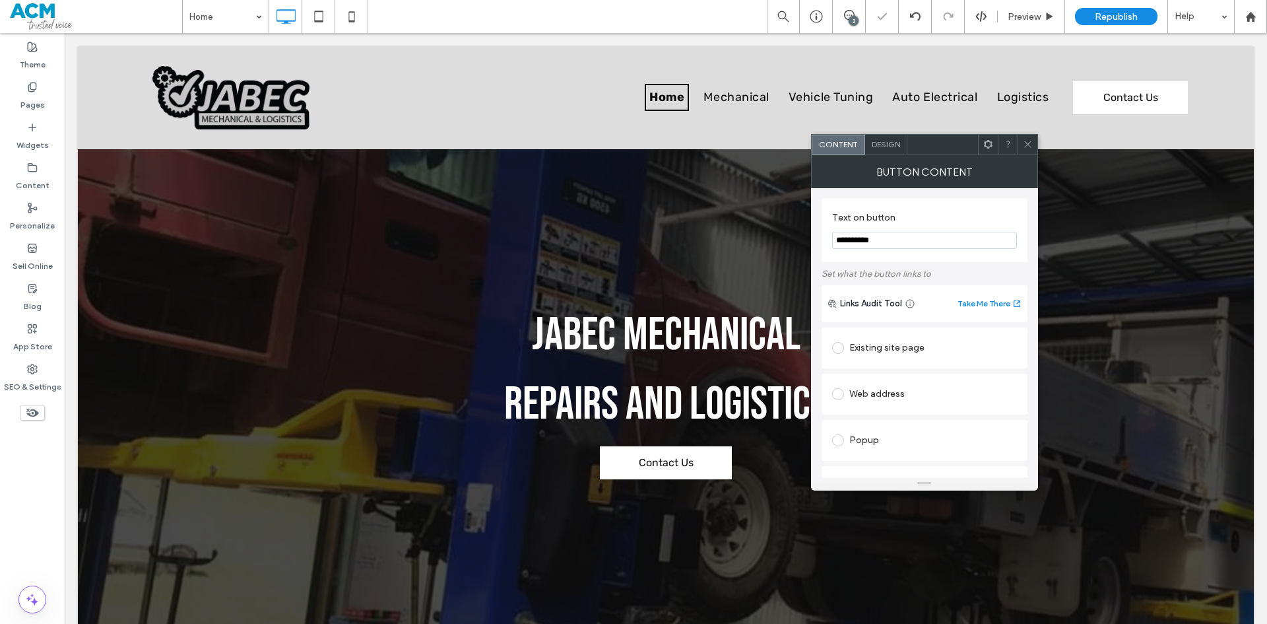
click at [936, 233] on input "**********" at bounding box center [924, 240] width 185 height 17
type input "*******"
click at [885, 397] on div "Click to call" at bounding box center [924, 411] width 185 height 28
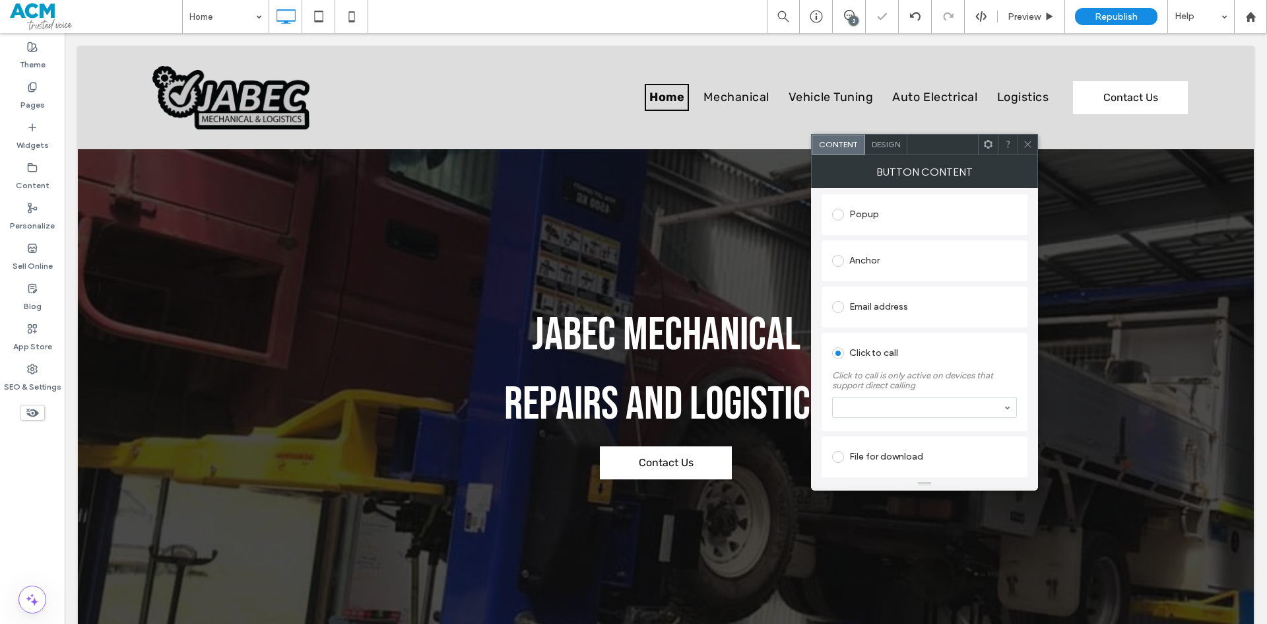
drag, startPoint x: 910, startPoint y: 389, endPoint x: 907, endPoint y: 401, distance: 12.8
click at [909, 389] on label "Click to call is only active on devices that support direct calling" at bounding box center [924, 377] width 185 height 26
click at [1027, 144] on icon at bounding box center [1028, 144] width 10 height 10
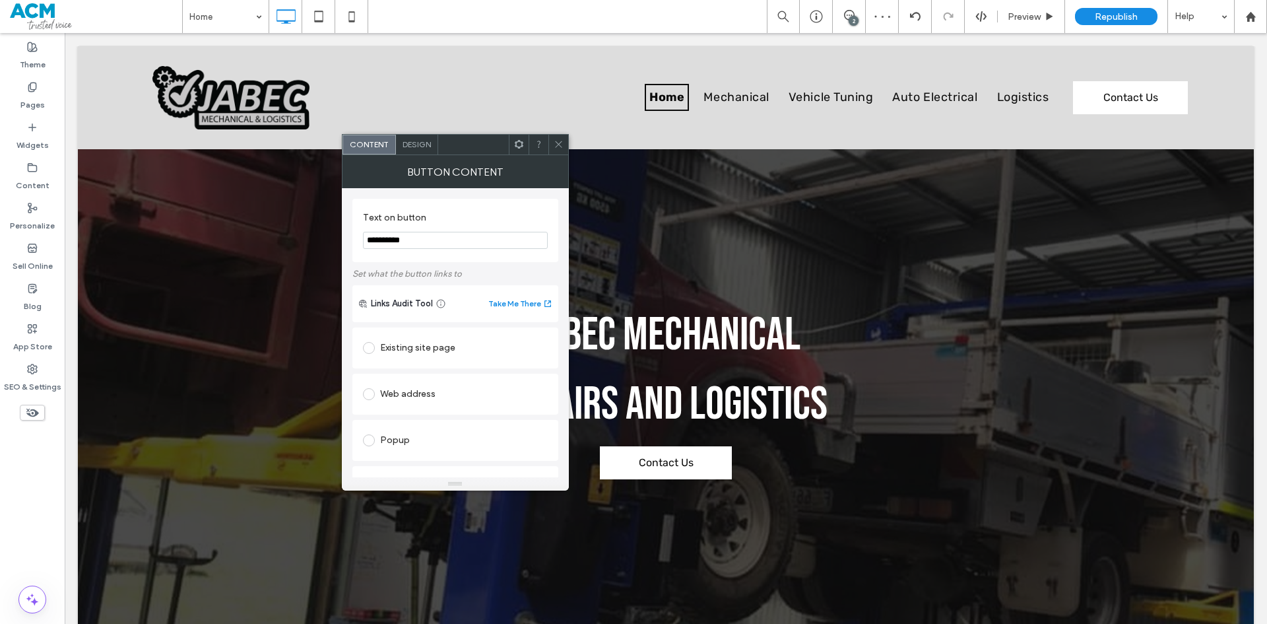
scroll to position [132, 0]
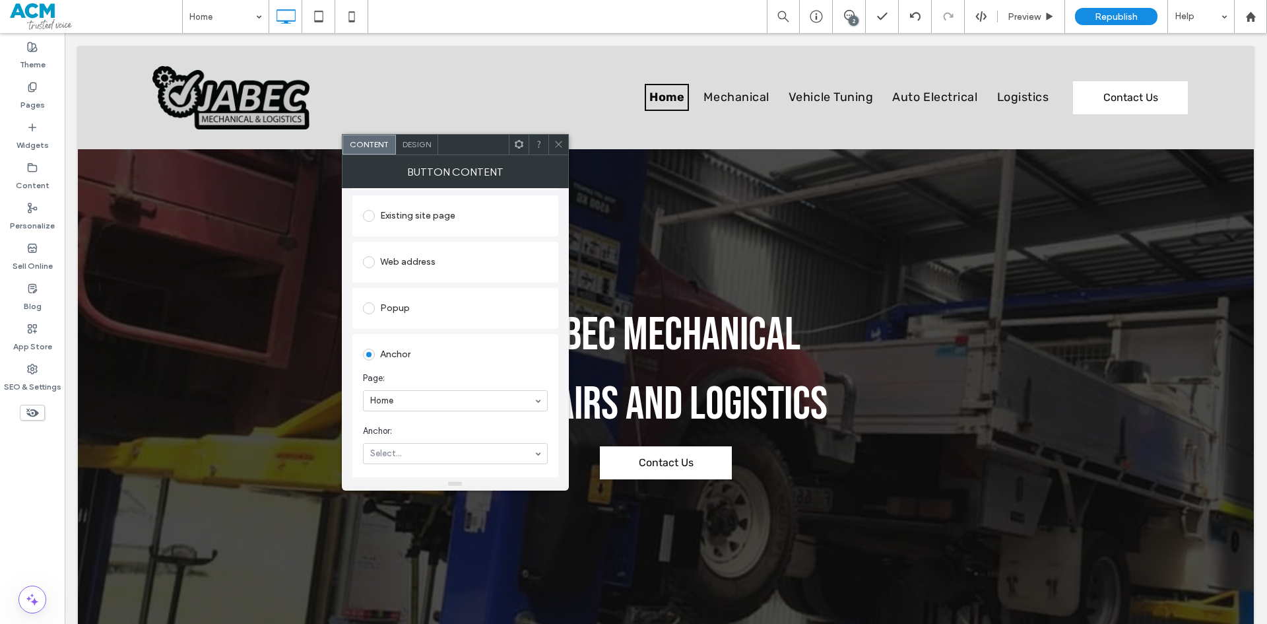
click at [563, 149] on span at bounding box center [559, 145] width 10 height 20
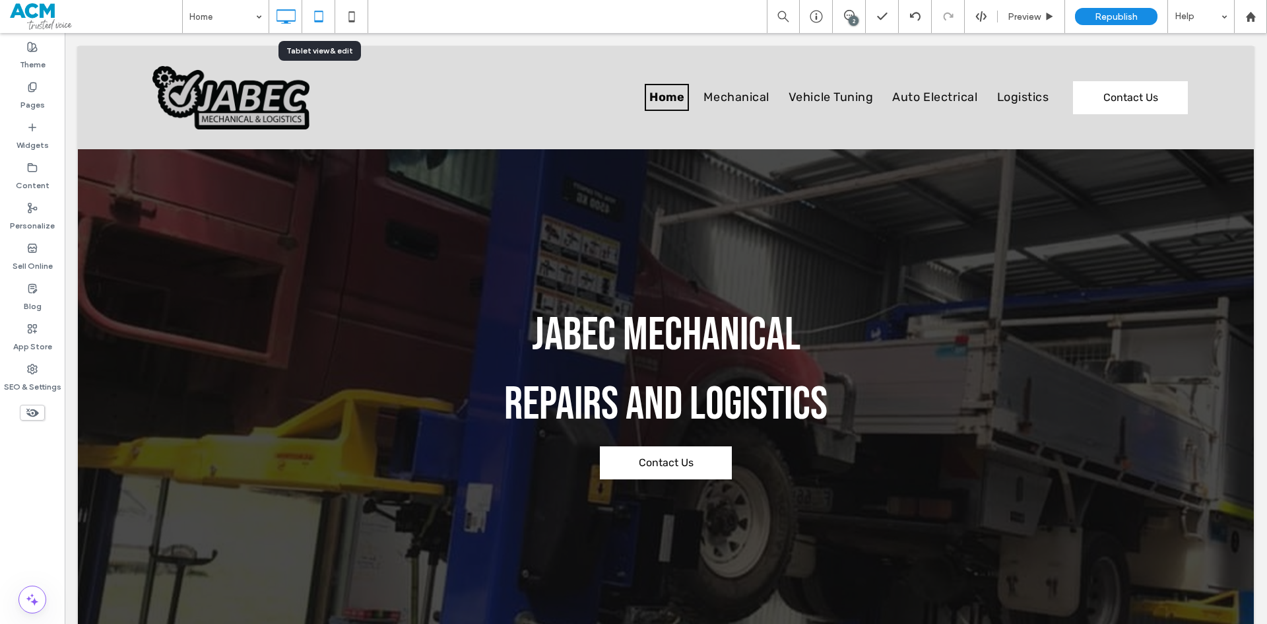
click at [312, 25] on icon at bounding box center [319, 16] width 26 height 26
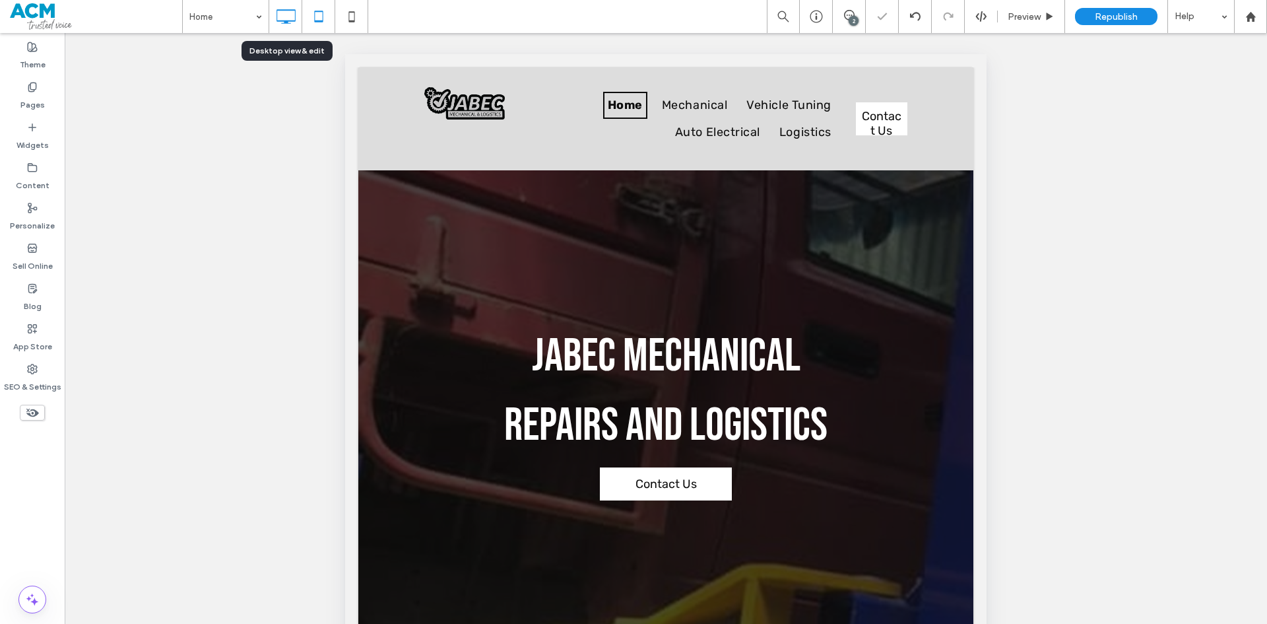
click at [282, 20] on use at bounding box center [286, 16] width 19 height 15
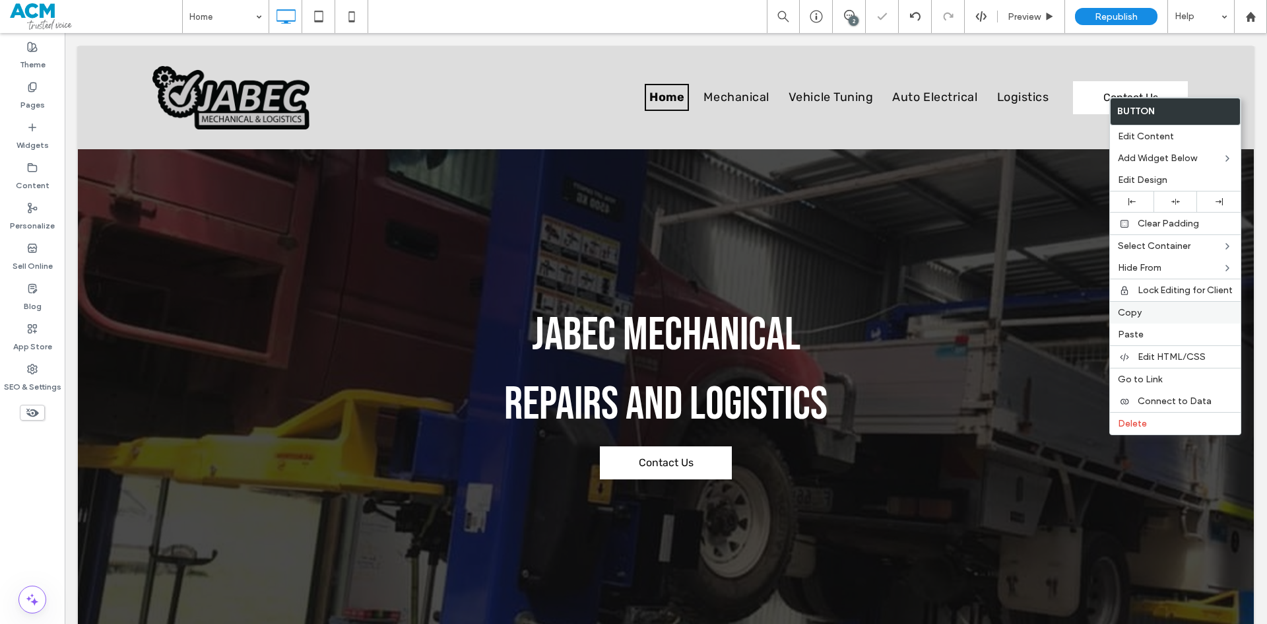
click at [1149, 318] on div "Copy" at bounding box center [1175, 312] width 131 height 22
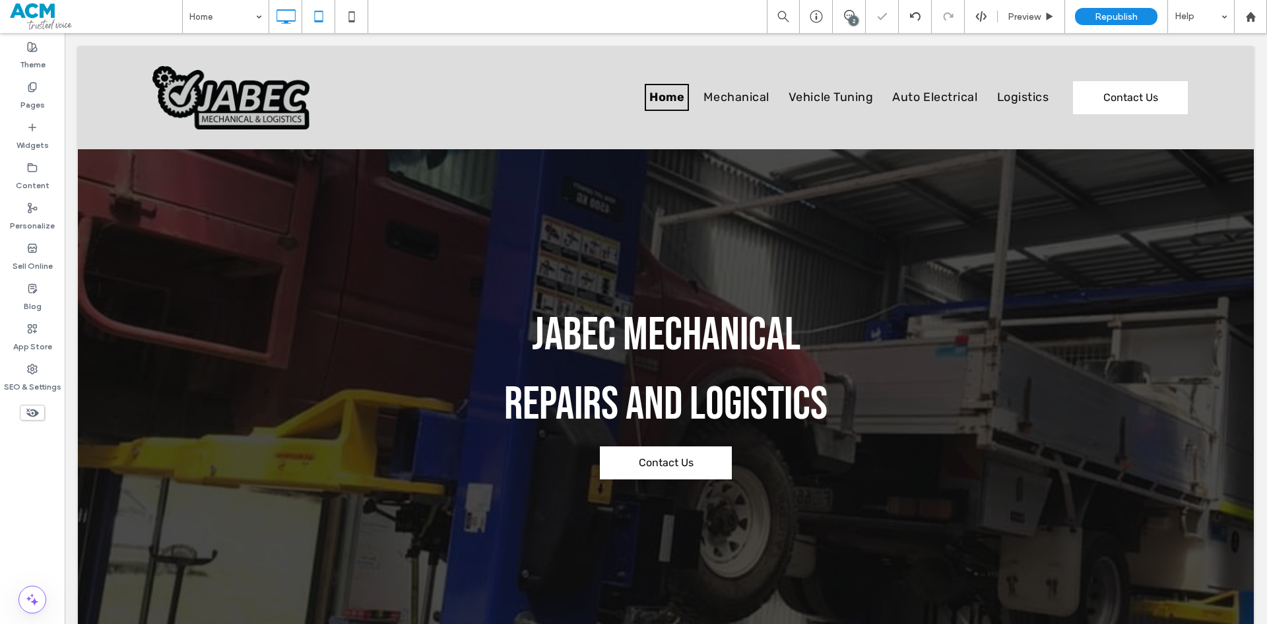
click at [327, 22] on icon at bounding box center [319, 16] width 26 height 26
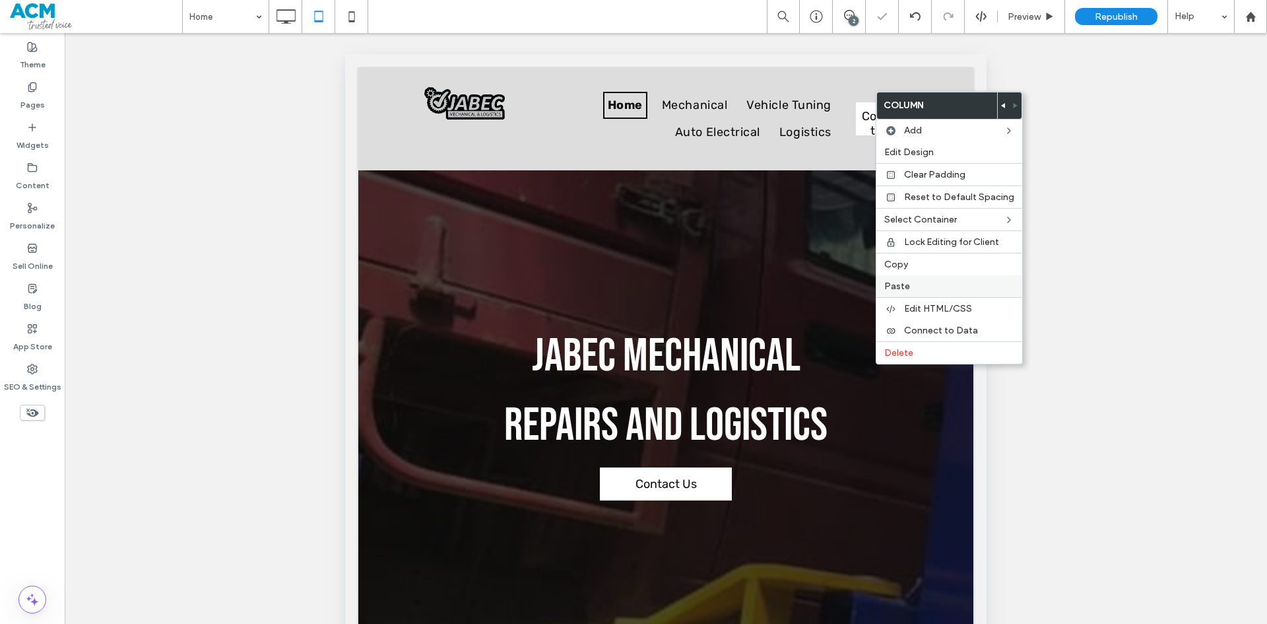
click at [917, 284] on label "Paste" at bounding box center [949, 286] width 130 height 11
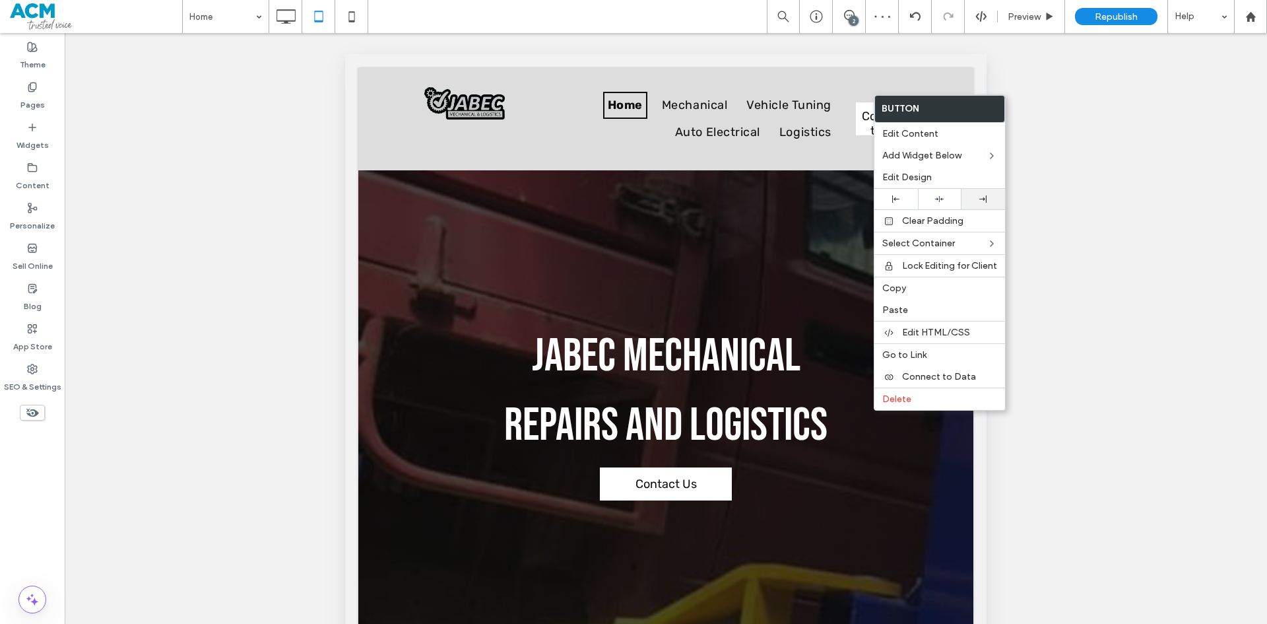
click at [983, 201] on icon at bounding box center [983, 198] width 7 height 7
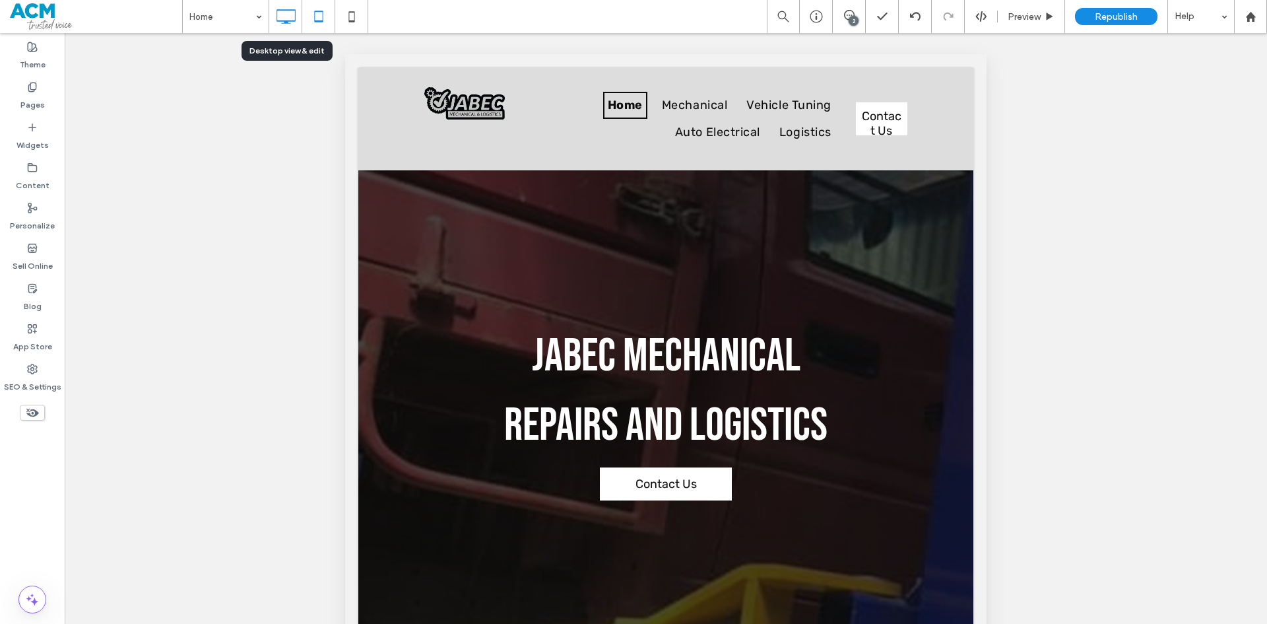
click at [285, 23] on use at bounding box center [286, 16] width 19 height 15
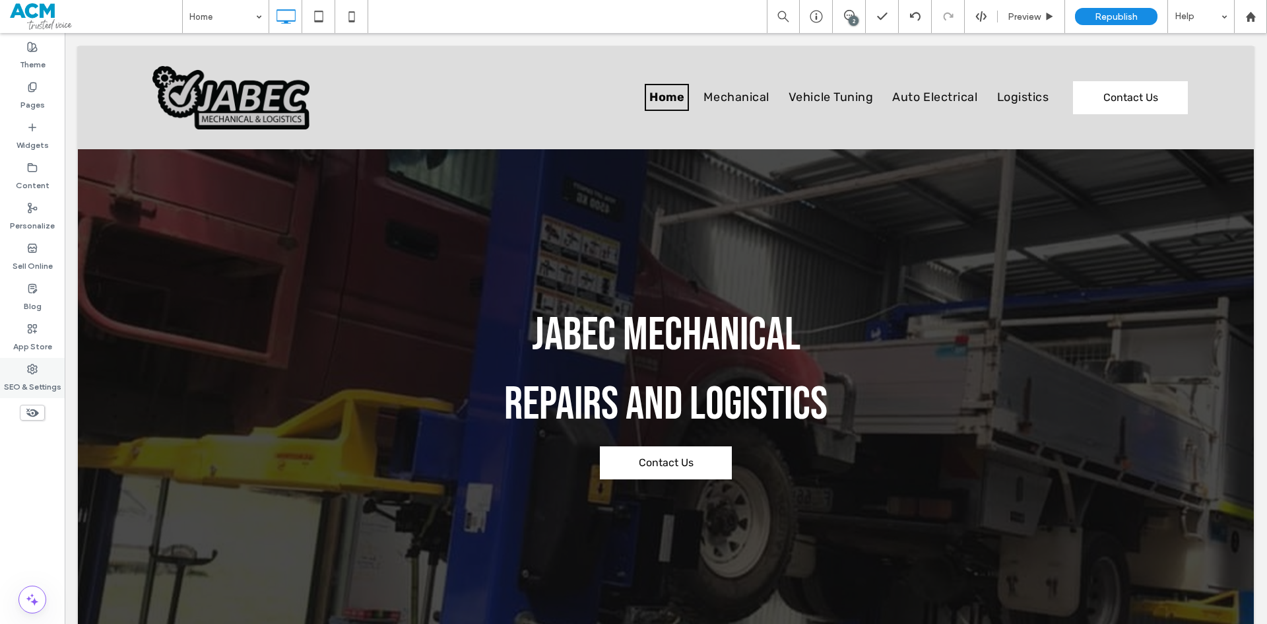
click at [59, 376] on label "SEO & Settings" at bounding box center [32, 383] width 57 height 18
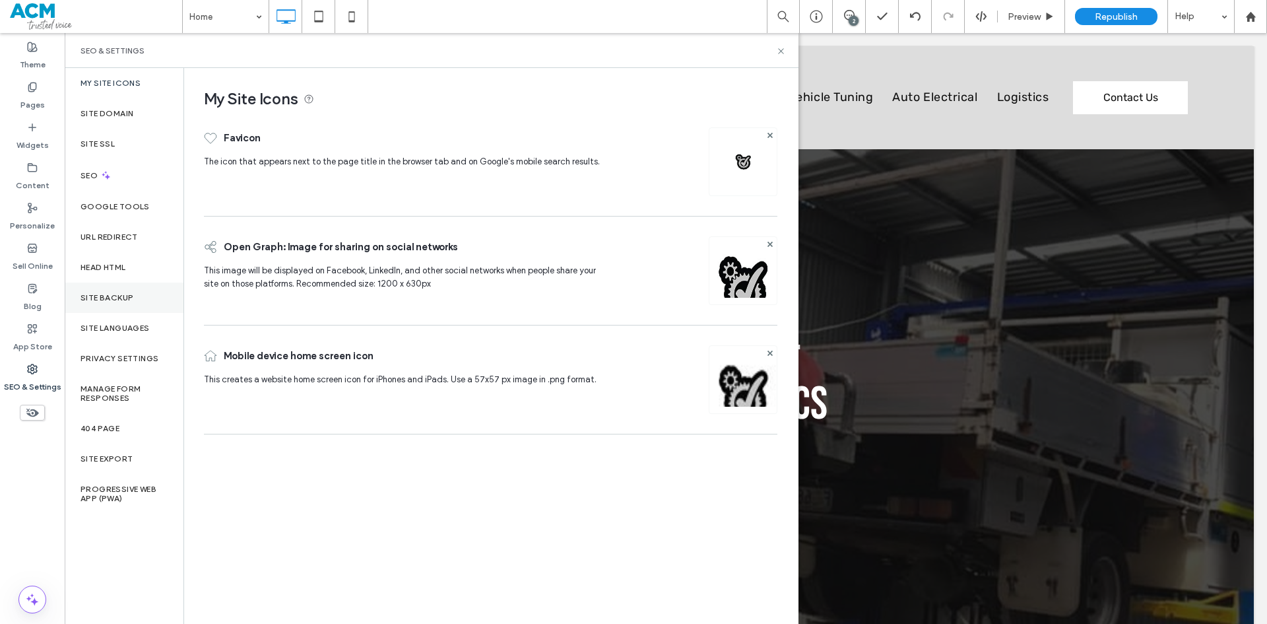
click at [116, 299] on label "Site Backup" at bounding box center [107, 297] width 53 height 9
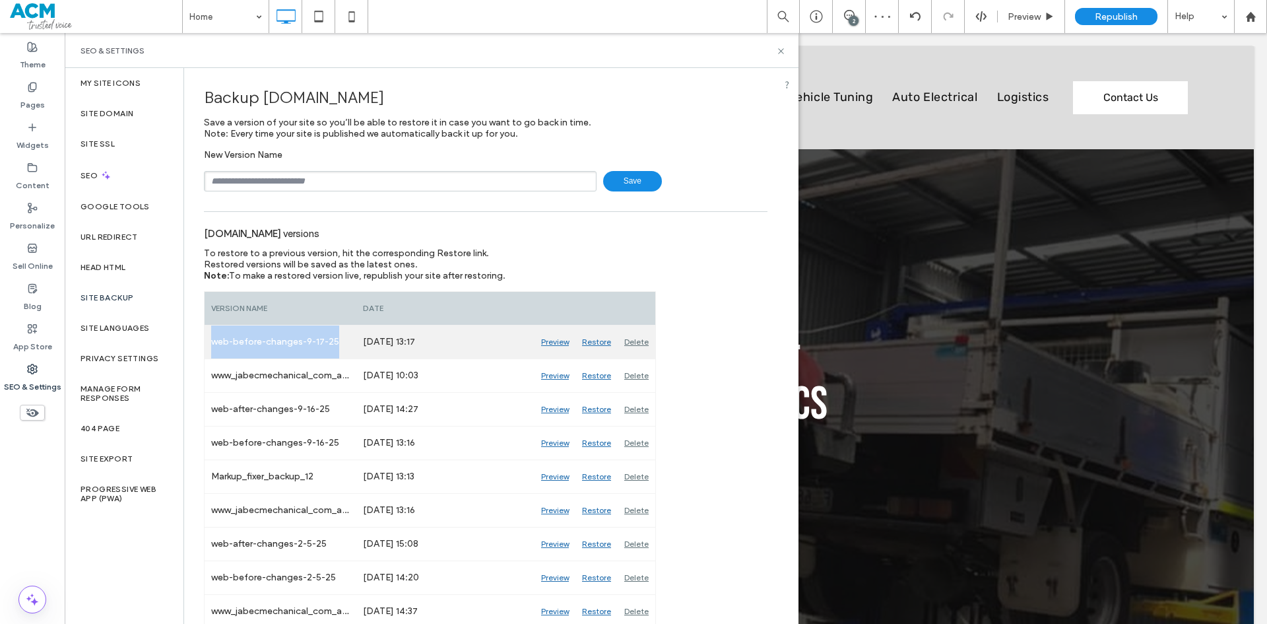
drag, startPoint x: 211, startPoint y: 341, endPoint x: 345, endPoint y: 343, distance: 134.0
click at [345, 343] on div "web-before-changes-9-17-25" at bounding box center [281, 341] width 152 height 33
copy div "web-before-changes-9-17-25"
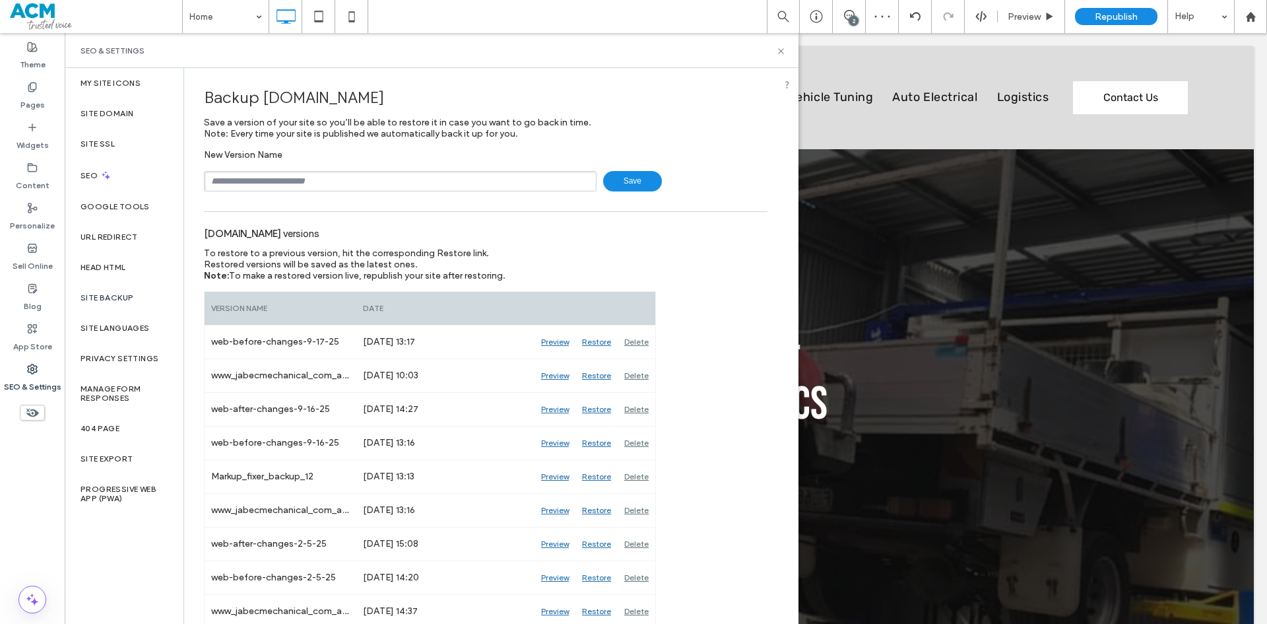
click at [338, 183] on div "Home 2 Preview Republish Help Site Comments Team & Clients Automate new comment…" at bounding box center [633, 312] width 1267 height 624
paste input "**********"
drag, startPoint x: 261, startPoint y: 183, endPoint x: 236, endPoint y: 183, distance: 25.1
click at [236, 183] on input "**********" at bounding box center [400, 181] width 393 height 20
type input "**********"
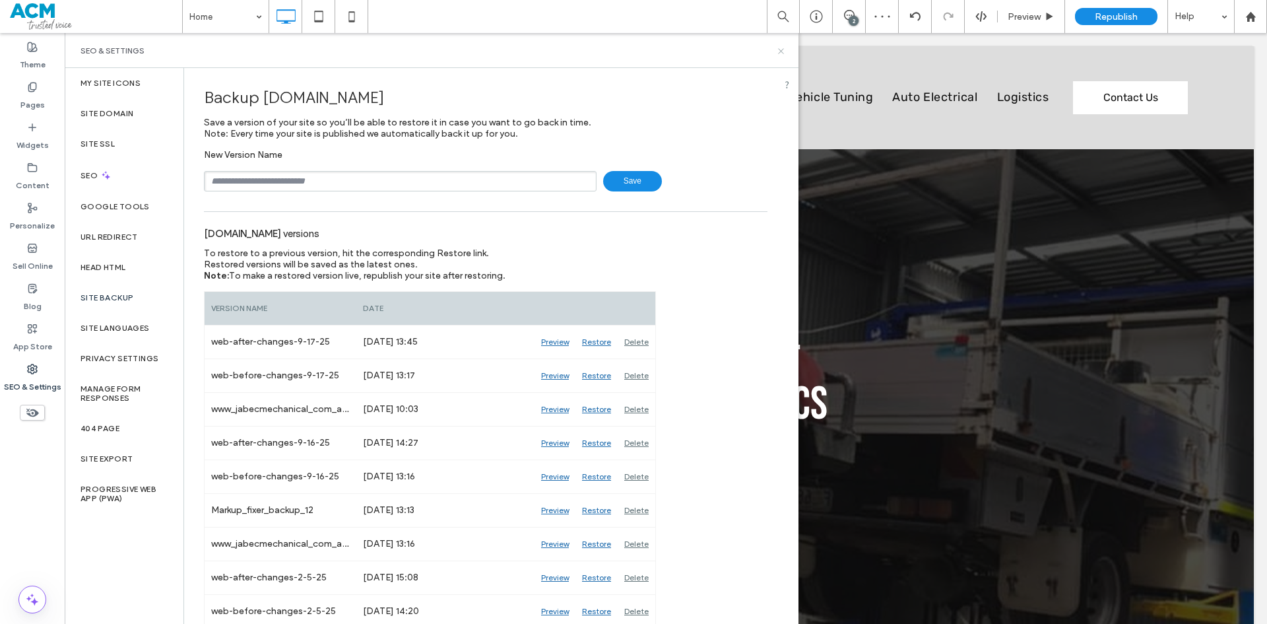
click at [780, 51] on use at bounding box center [780, 50] width 5 height 5
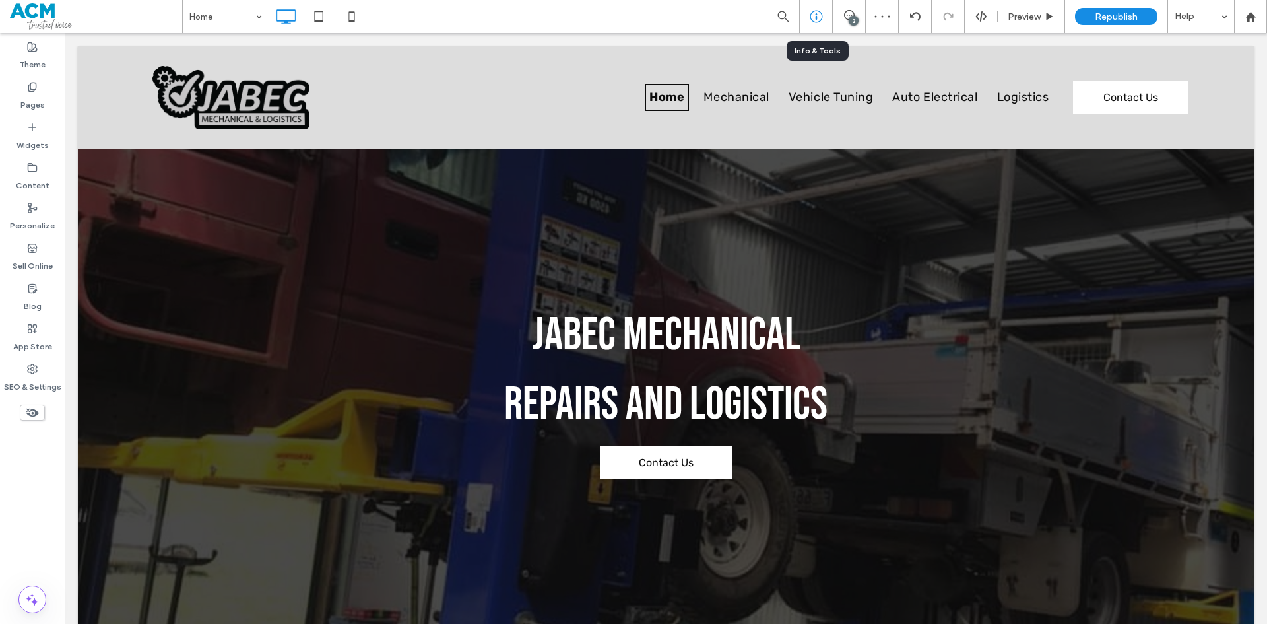
click at [811, 24] on div at bounding box center [816, 16] width 33 height 33
click at [809, 19] on div at bounding box center [816, 16] width 32 height 13
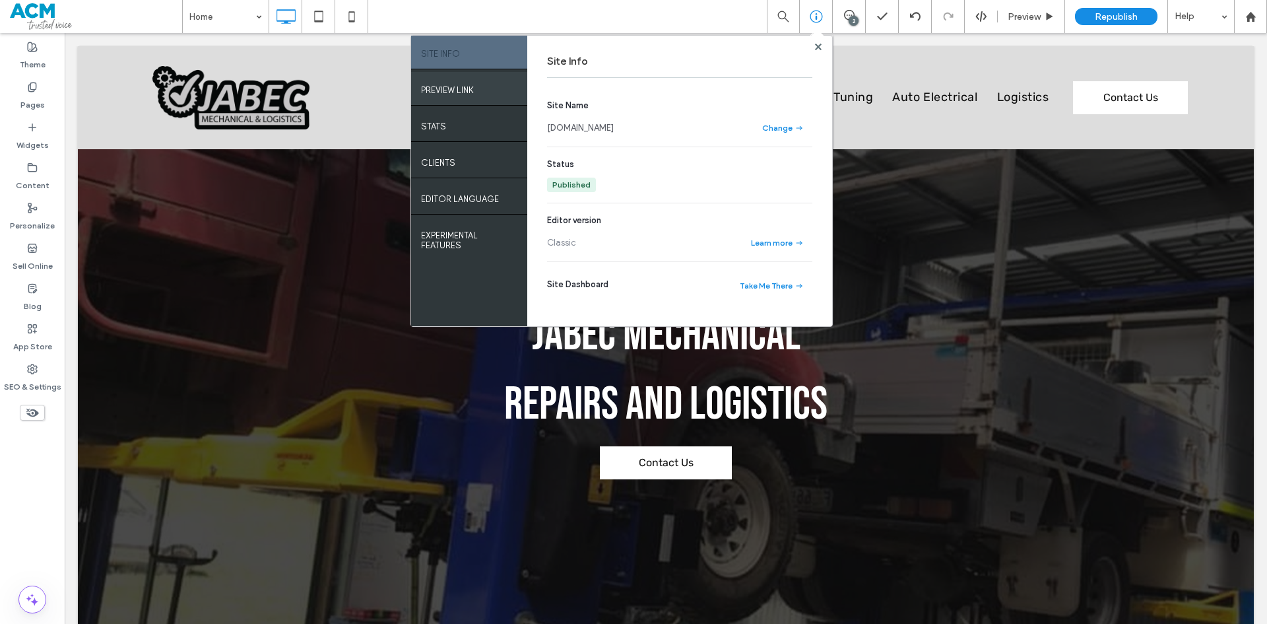
click at [462, 84] on label "PREVIEW LINK" at bounding box center [447, 87] width 53 height 17
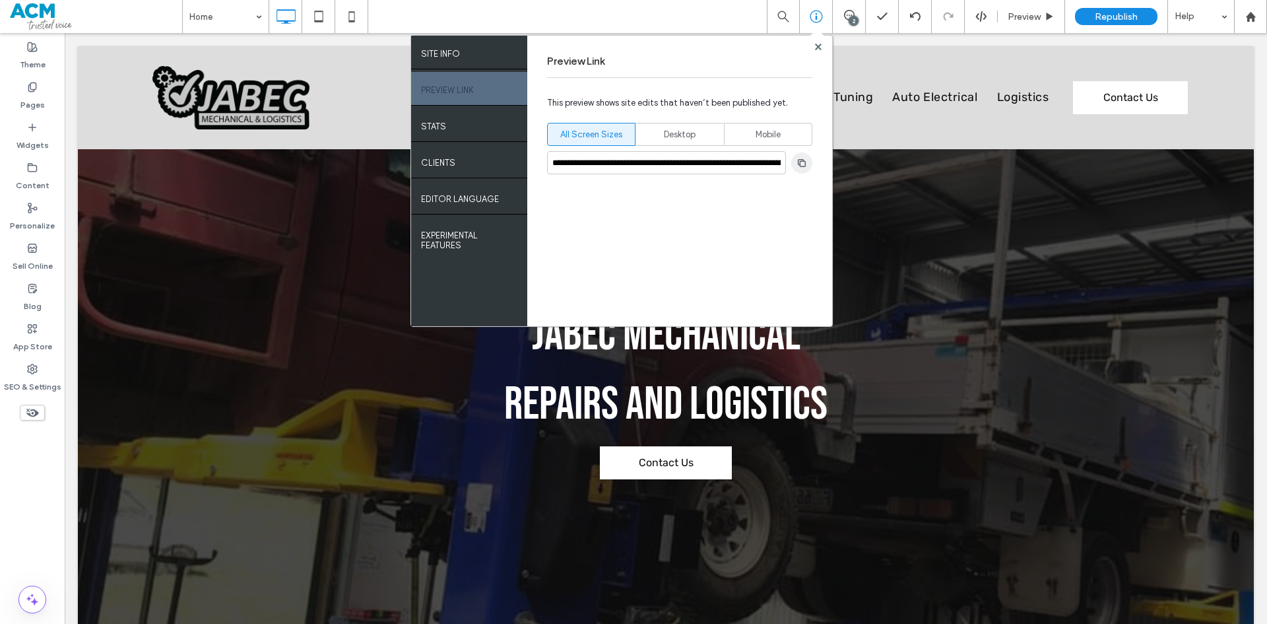
click at [798, 162] on use "button" at bounding box center [802, 162] width 8 height 8
